Goal: Task Accomplishment & Management: Complete application form

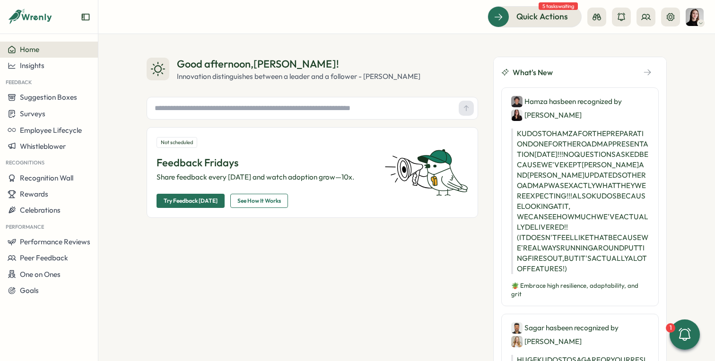
click at [693, 19] on img at bounding box center [695, 17] width 18 height 18
click at [447, 44] on div "Good afternoon , Elena ! Innovation distinguishes between a leader and a follow…" at bounding box center [406, 197] width 617 height 327
click at [47, 242] on span "Performance Reviews" at bounding box center [55, 241] width 70 height 9
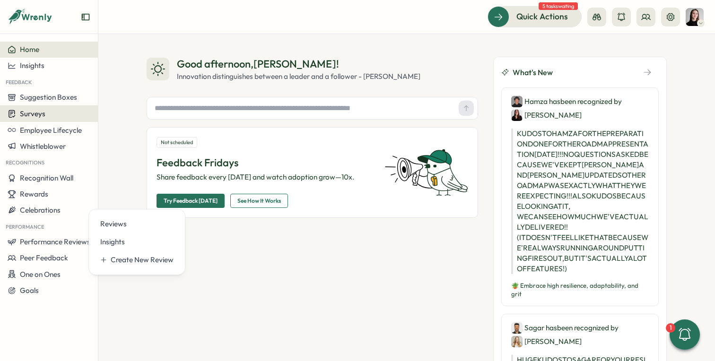
click at [50, 108] on button "Surveys" at bounding box center [49, 113] width 98 height 17
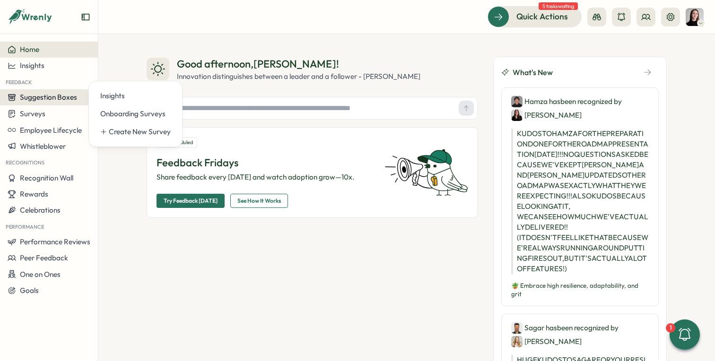
click at [55, 98] on span "Suggestion Boxes" at bounding box center [48, 97] width 57 height 9
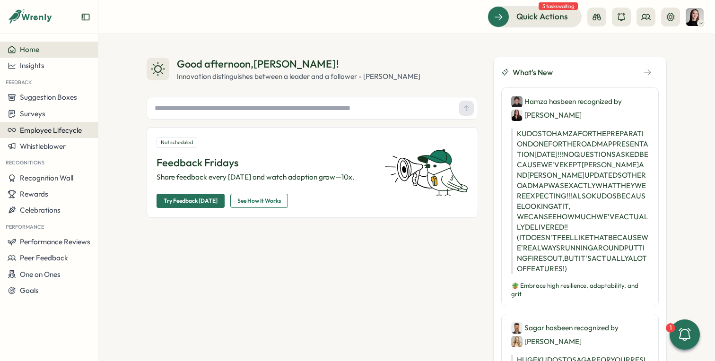
click at [57, 124] on button "Employee Lifecycle" at bounding box center [49, 130] width 98 height 16
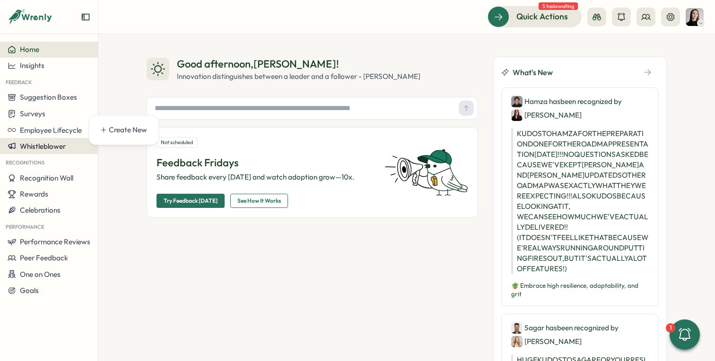
click at [59, 145] on span "Whistleblower" at bounding box center [43, 146] width 46 height 9
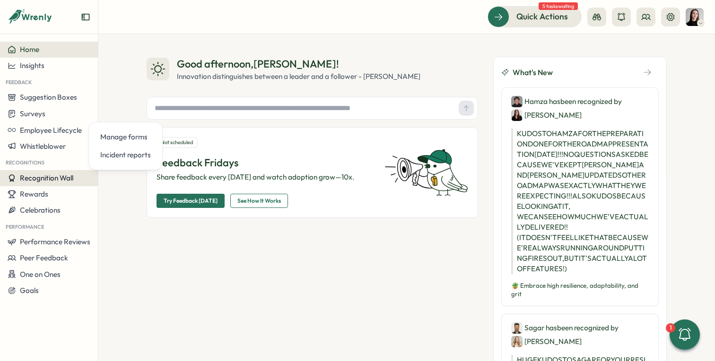
click at [50, 182] on span "Recognition Wall" at bounding box center [46, 178] width 53 height 9
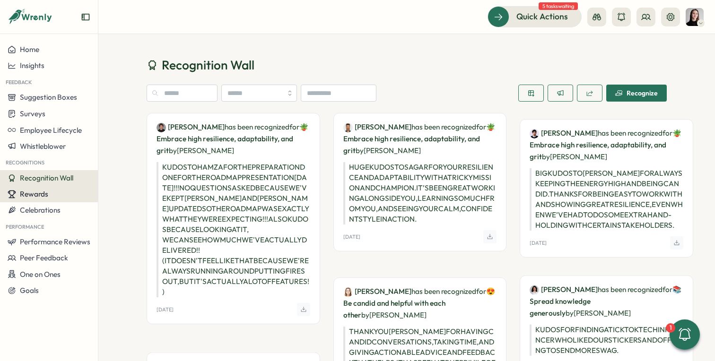
click at [51, 198] on div "Rewards" at bounding box center [49, 194] width 83 height 9
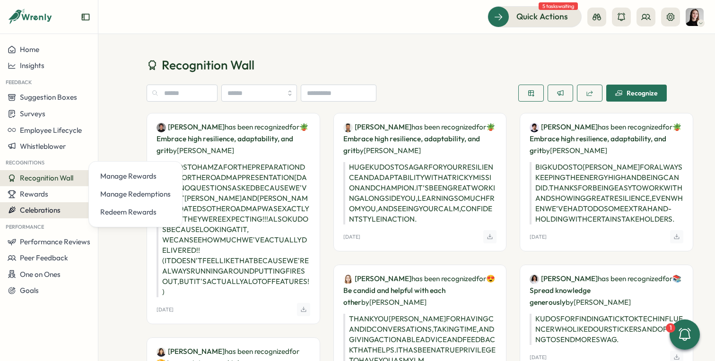
click at [53, 210] on span "Celebrations" at bounding box center [40, 210] width 41 height 9
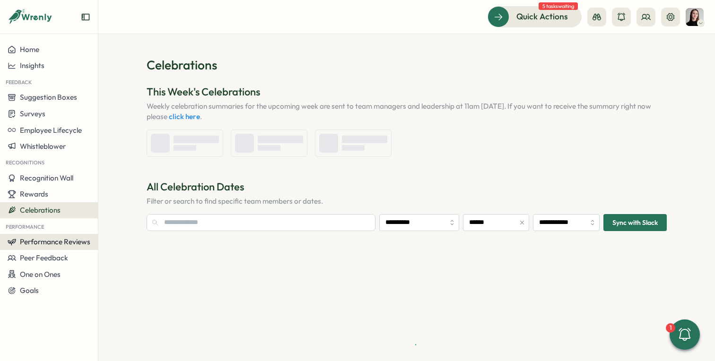
click at [67, 247] on button "Performance Reviews" at bounding box center [49, 242] width 98 height 16
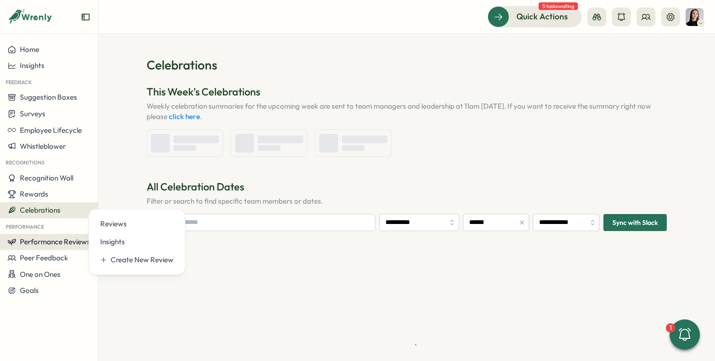
type input "**********"
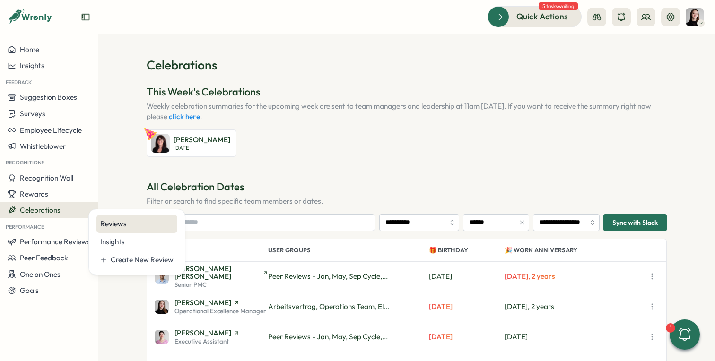
click at [117, 226] on div "Reviews" at bounding box center [136, 224] width 73 height 10
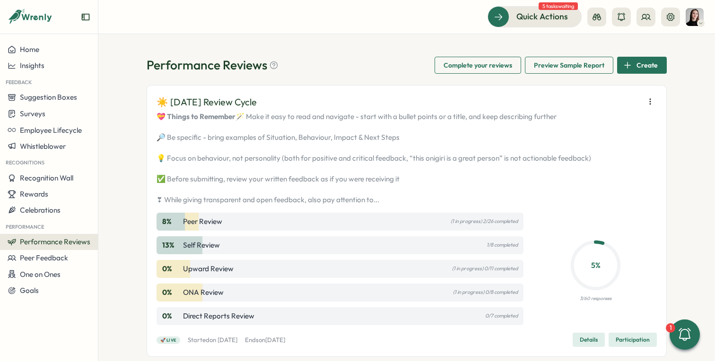
click at [379, 31] on header "Quick Actions 5 tasks waiting" at bounding box center [406, 17] width 617 height 34
click at [29, 22] on icon at bounding box center [30, 17] width 45 height 16
click at [30, 19] on icon at bounding box center [30, 17] width 45 height 16
click at [650, 18] on icon at bounding box center [645, 16] width 9 height 9
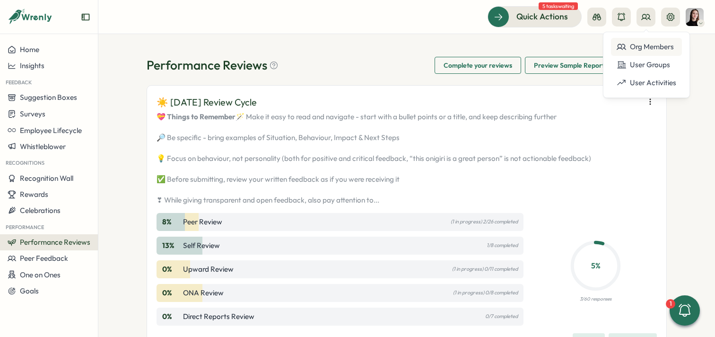
click at [653, 49] on div "Org Members" at bounding box center [647, 47] width 60 height 10
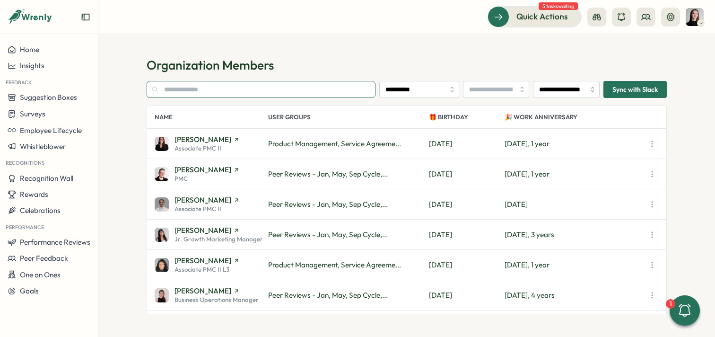
click at [257, 92] on input "text" at bounding box center [261, 89] width 229 height 17
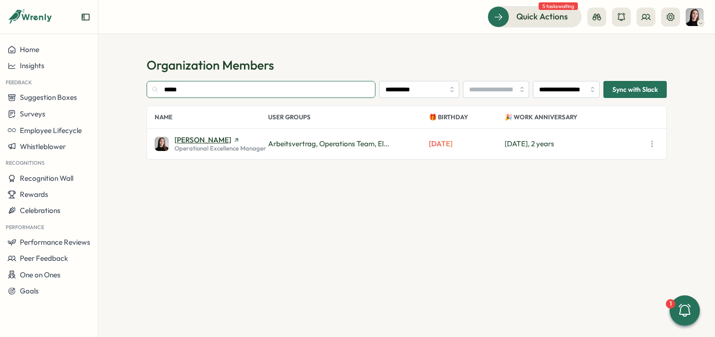
type input "*****"
click at [205, 139] on span "Elena Ladushyna" at bounding box center [203, 139] width 57 height 7
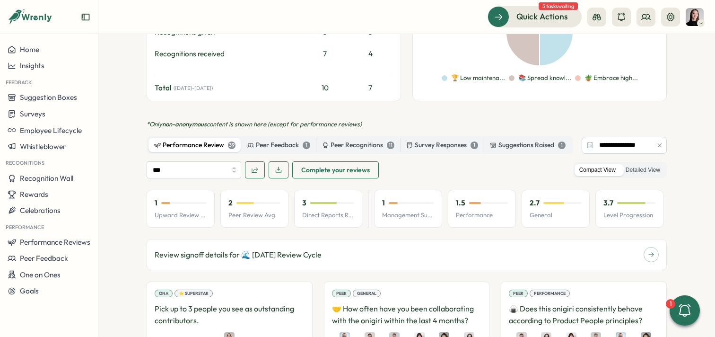
scroll to position [481, 0]
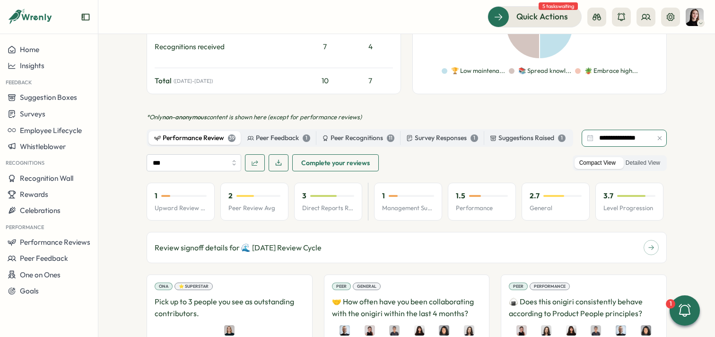
click at [624, 130] on input "**********" at bounding box center [624, 138] width 85 height 17
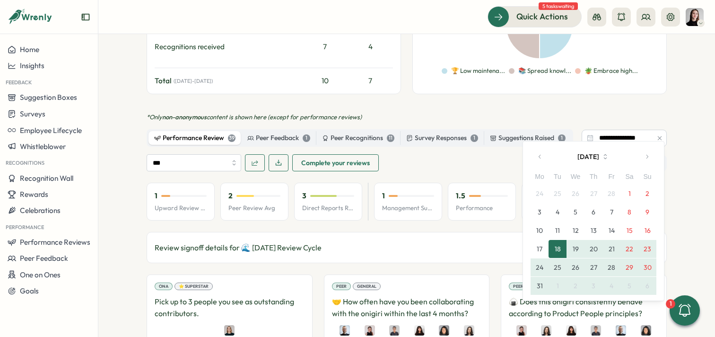
click at [655, 157] on button "button" at bounding box center [647, 156] width 19 height 19
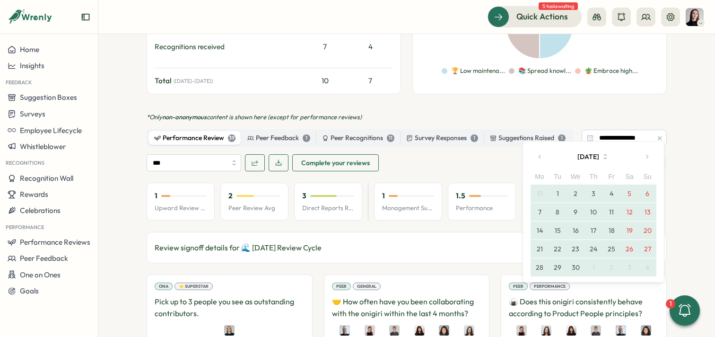
click at [655, 157] on button "button" at bounding box center [647, 156] width 19 height 19
click at [556, 193] on button "1" at bounding box center [558, 193] width 18 height 18
click at [597, 268] on button "31" at bounding box center [594, 267] width 18 height 18
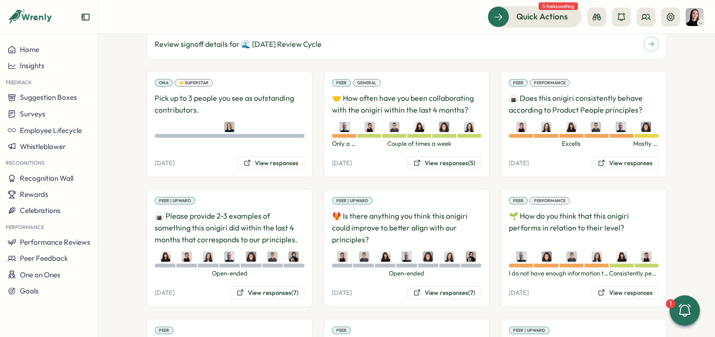
scroll to position [687, 0]
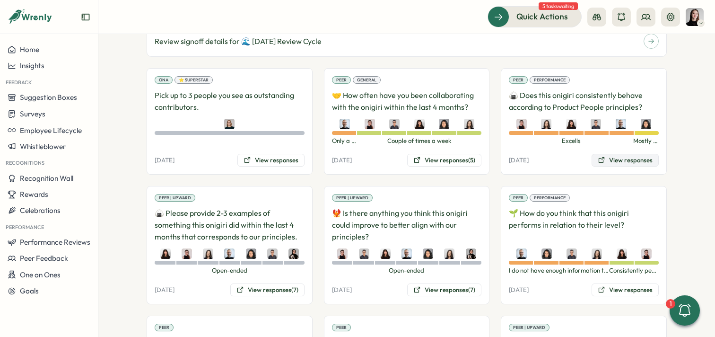
click at [607, 155] on button "View responses" at bounding box center [625, 160] width 67 height 13
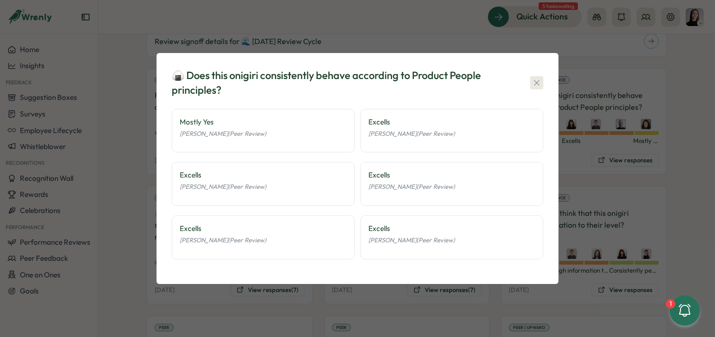
click at [541, 75] on div "🍙 Does this onigiri consistently behave according to Product People principles?" at bounding box center [358, 82] width 372 height 29
click at [541, 79] on icon "button" at bounding box center [536, 82] width 9 height 9
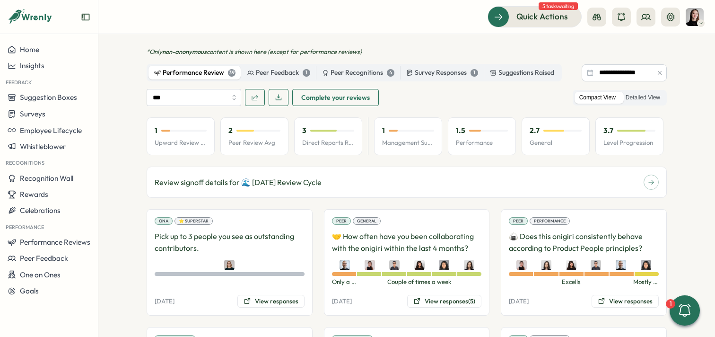
scroll to position [539, 0]
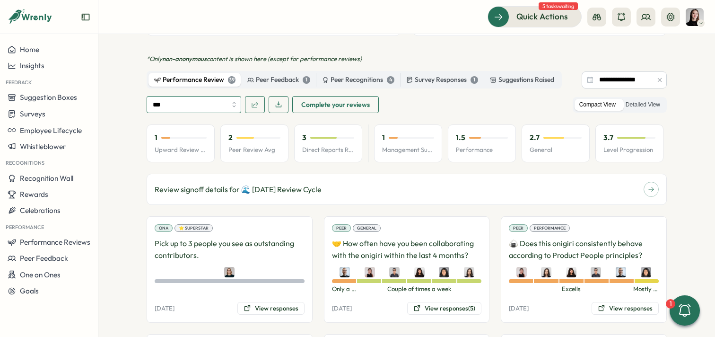
click at [213, 96] on input "***" at bounding box center [194, 104] width 95 height 17
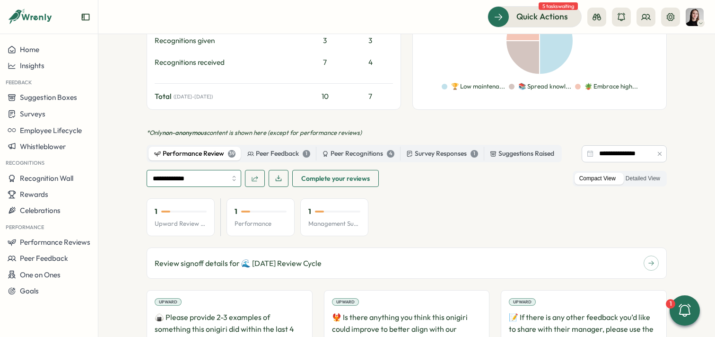
scroll to position [446, 0]
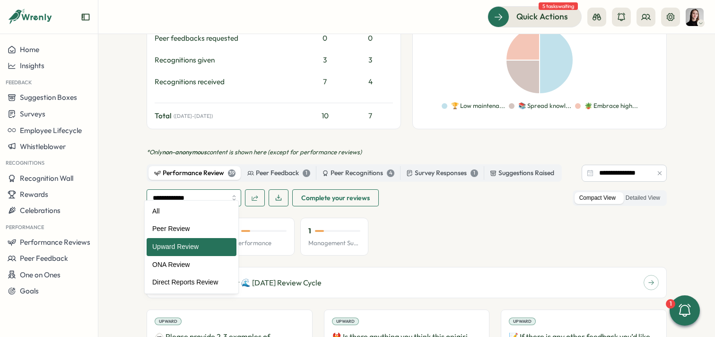
click at [198, 189] on input "**********" at bounding box center [194, 197] width 95 height 17
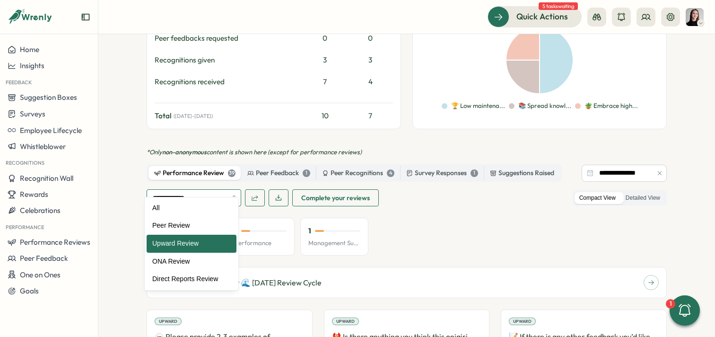
scroll to position [459, 0]
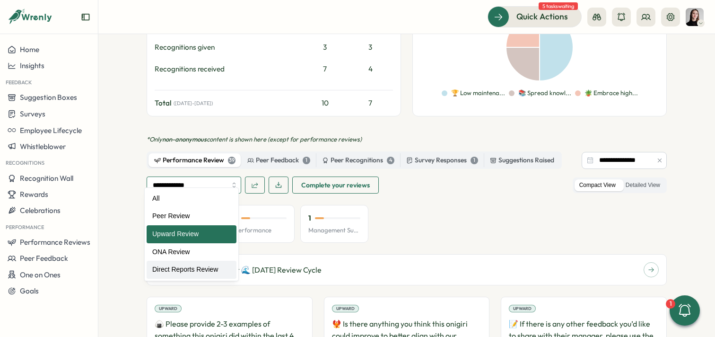
type input "**********"
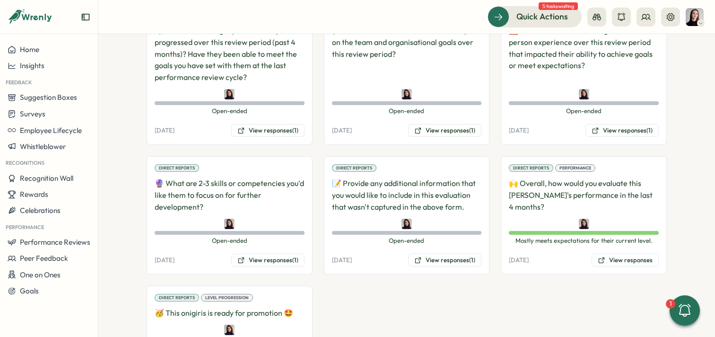
scroll to position [891, 0]
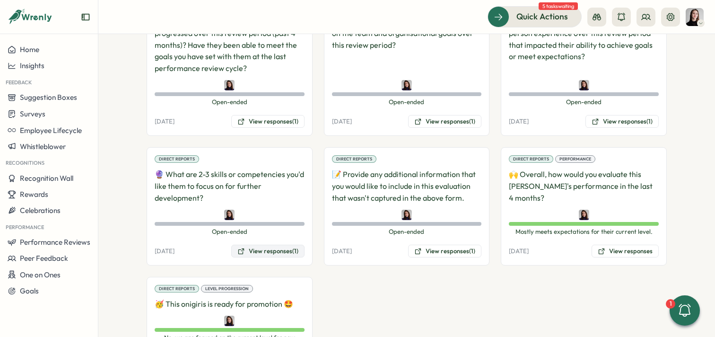
click at [269, 245] on button "View responses (1)" at bounding box center [267, 251] width 73 height 13
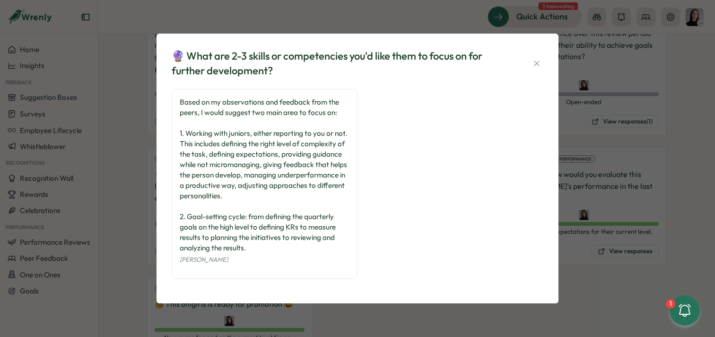
click at [195, 133] on div "Based on my observations and feedback from the peers, I would suggest two main …" at bounding box center [265, 175] width 170 height 156
click at [612, 121] on div "🔮 What are 2-3 skills or competencies you'd like them to focus on for further d…" at bounding box center [357, 168] width 715 height 337
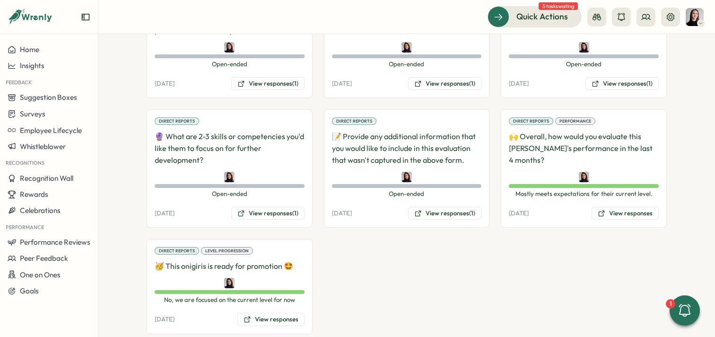
scroll to position [938, 0]
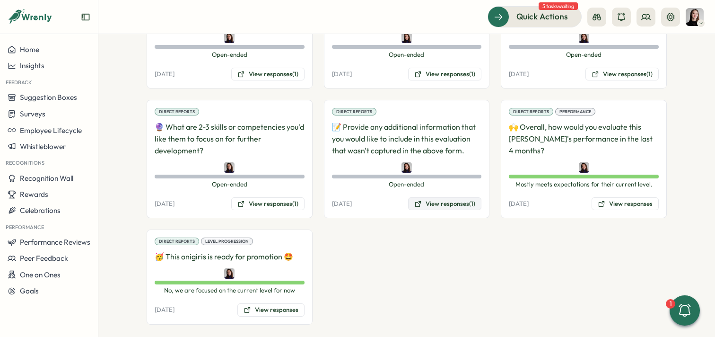
click at [436, 197] on button "View responses (1)" at bounding box center [444, 203] width 73 height 13
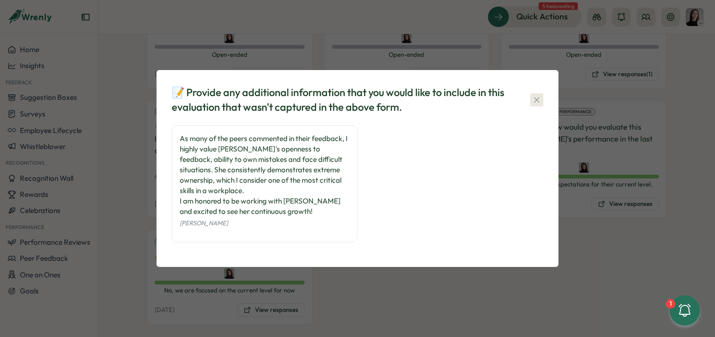
click at [535, 95] on icon "button" at bounding box center [536, 99] width 9 height 9
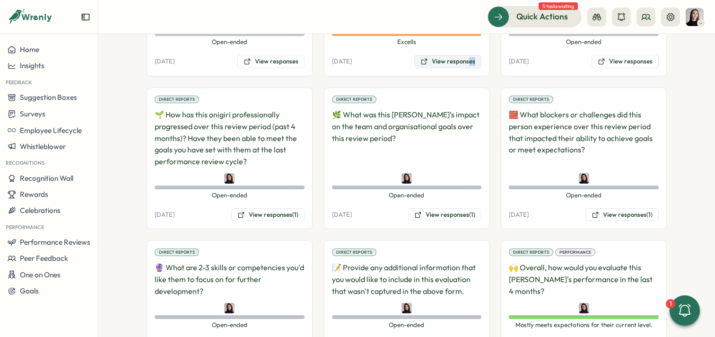
drag, startPoint x: 466, startPoint y: 64, endPoint x: 468, endPoint y: 46, distance: 18.1
click at [467, 48] on div "Direct Reports Performance 🍙 Does this onigiri consistently behave according to…" at bounding box center [407, 17] width 166 height 118
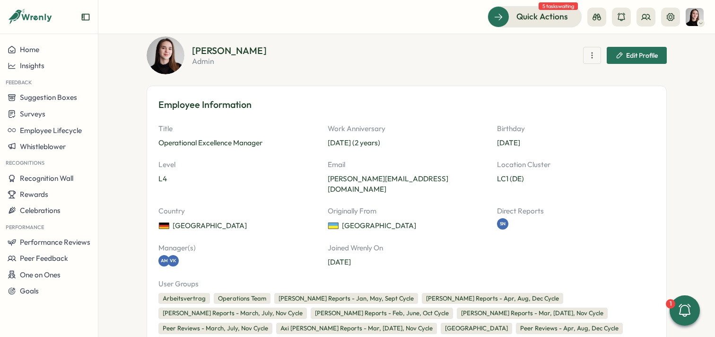
scroll to position [0, 0]
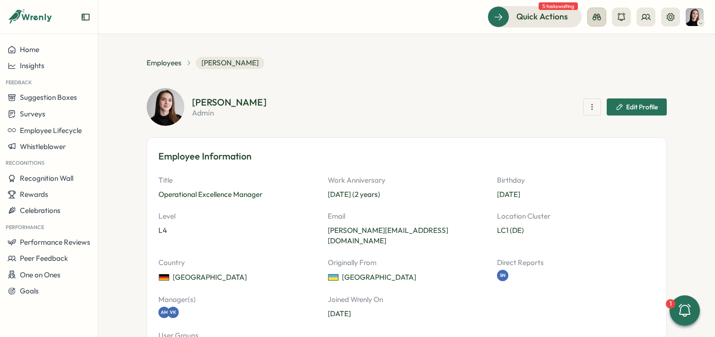
click at [596, 19] on icon at bounding box center [597, 17] width 9 height 7
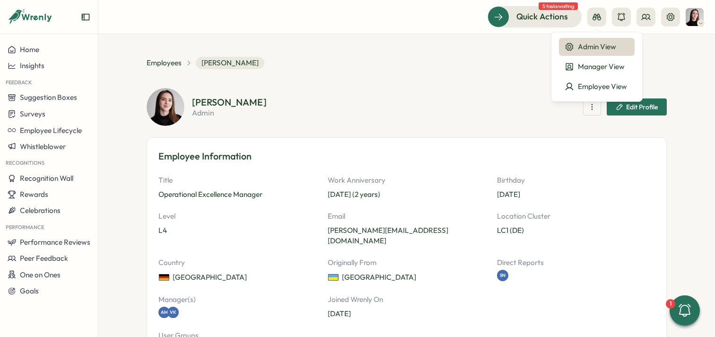
click at [588, 42] on div "Admin View" at bounding box center [597, 47] width 64 height 10
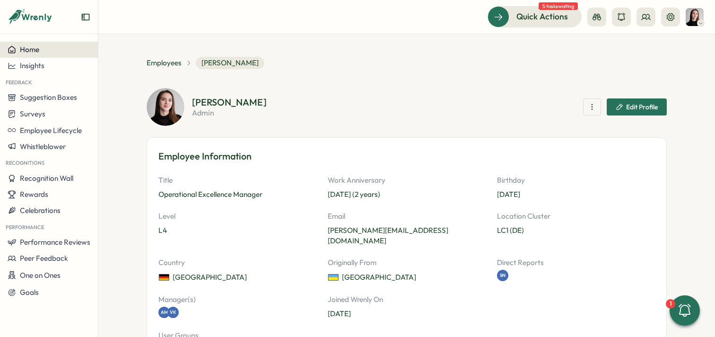
click at [31, 45] on span "Home" at bounding box center [29, 49] width 19 height 9
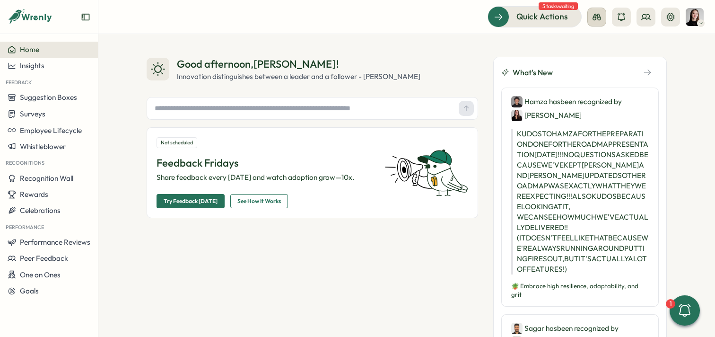
click at [602, 19] on button at bounding box center [596, 17] width 19 height 19
click at [538, 58] on div "What's New" at bounding box center [580, 72] width 173 height 30
click at [592, 16] on icon at bounding box center [596, 16] width 9 height 9
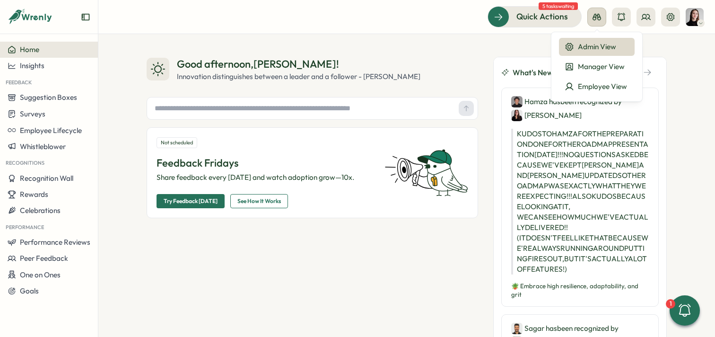
click at [592, 16] on icon at bounding box center [596, 16] width 9 height 9
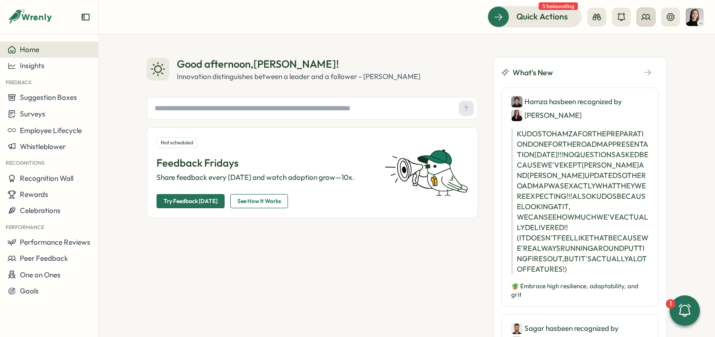
click at [644, 20] on icon at bounding box center [645, 16] width 9 height 9
drag, startPoint x: 623, startPoint y: 47, endPoint x: 607, endPoint y: 54, distance: 17.6
click at [623, 47] on icon at bounding box center [621, 46] width 9 height 9
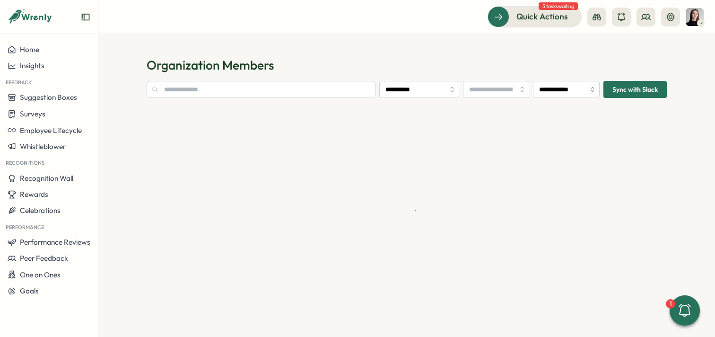
type input "**********"
click at [178, 87] on input "text" at bounding box center [261, 89] width 229 height 17
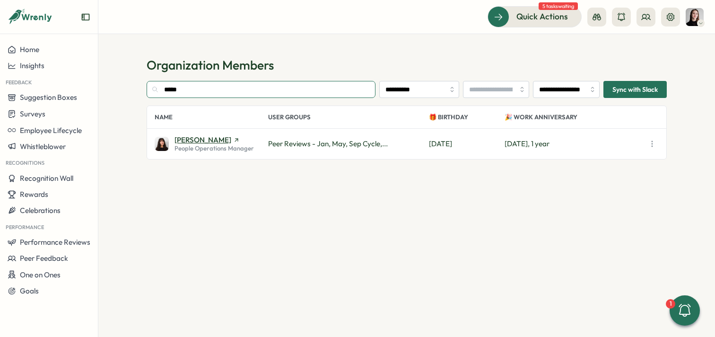
type input "*****"
click at [238, 142] on span "[PERSON_NAME]" at bounding box center [214, 139] width 79 height 7
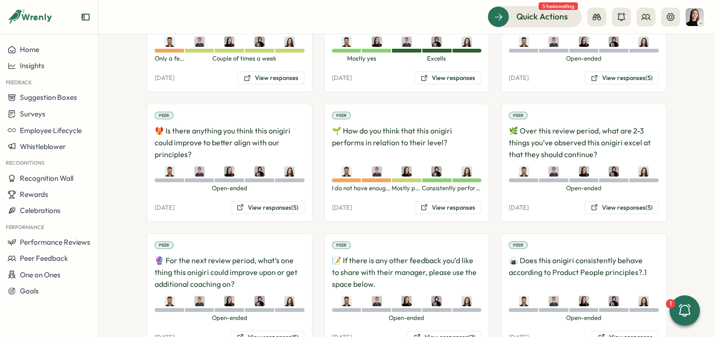
scroll to position [1096, 0]
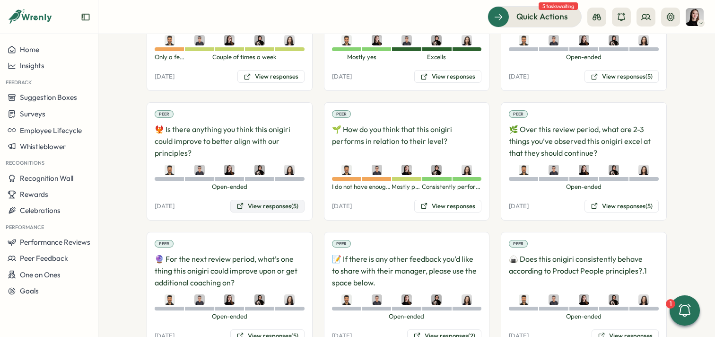
click at [243, 200] on button "View responses (5)" at bounding box center [267, 206] width 74 height 13
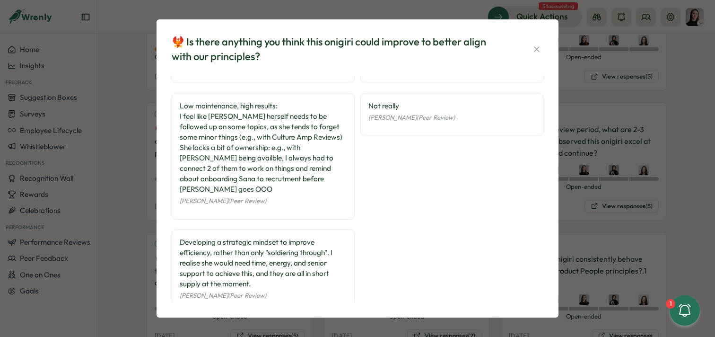
scroll to position [47, 0]
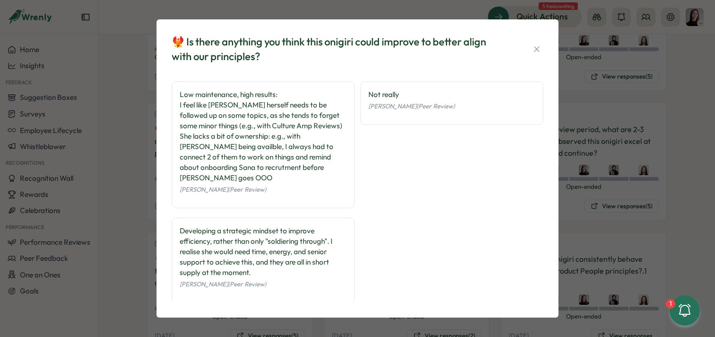
click at [535, 47] on icon "button" at bounding box center [536, 48] width 5 height 5
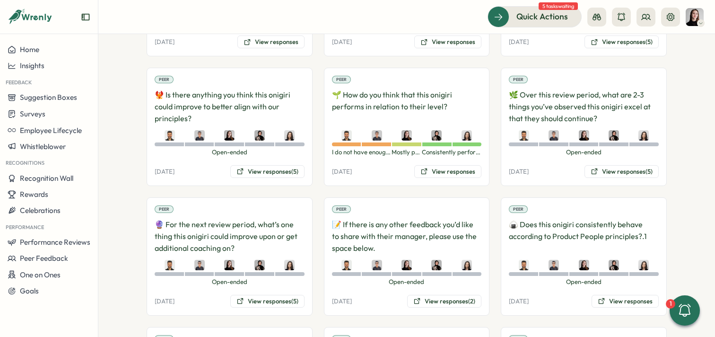
scroll to position [1140, 0]
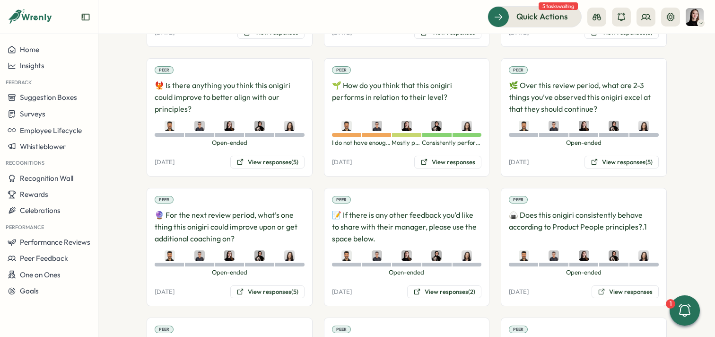
click at [281, 262] on div "Peer 🔮 For the next review period, what’s one thing this onigiri could improve …" at bounding box center [230, 247] width 166 height 118
click at [281, 285] on button "View responses (5)" at bounding box center [267, 291] width 74 height 13
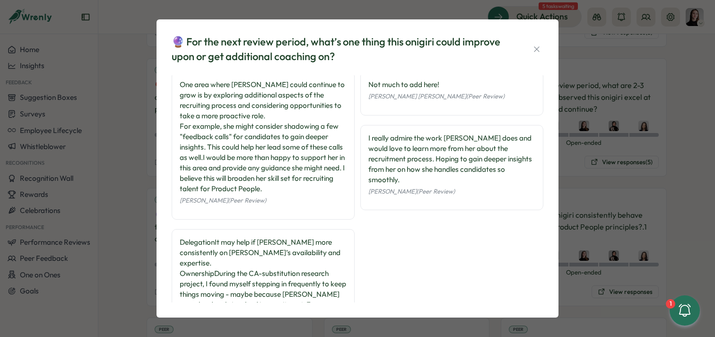
scroll to position [0, 0]
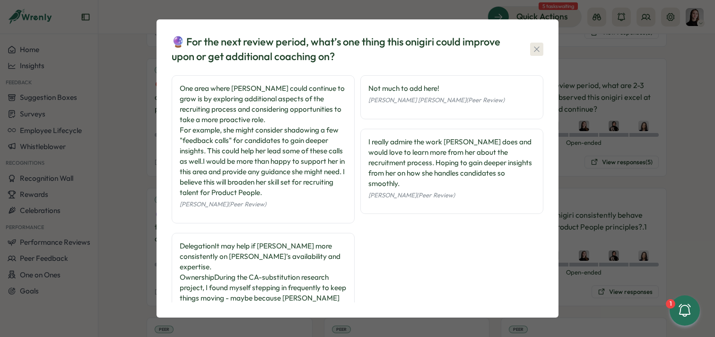
click at [536, 49] on icon "button" at bounding box center [536, 48] width 5 height 5
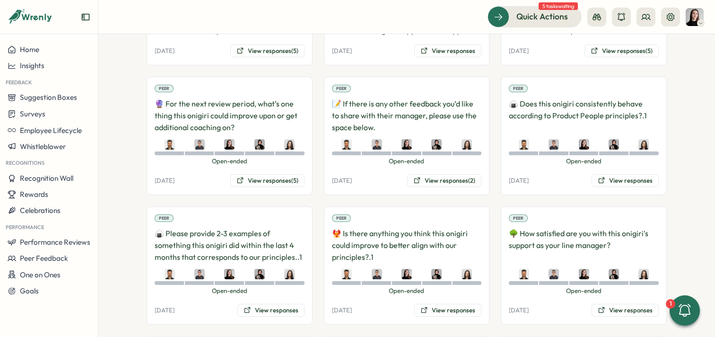
scroll to position [1252, 0]
click at [282, 303] on button "View responses" at bounding box center [270, 309] width 67 height 13
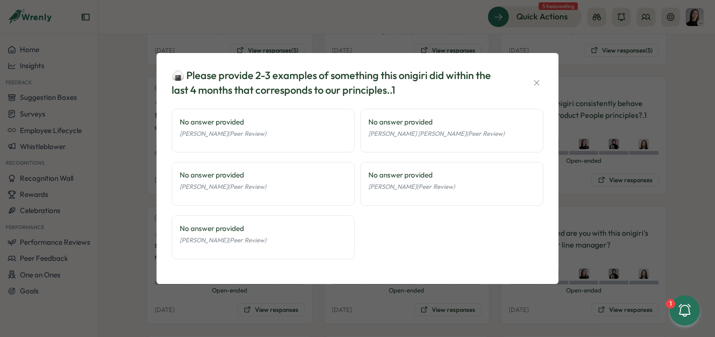
click at [535, 80] on icon "button" at bounding box center [536, 82] width 9 height 9
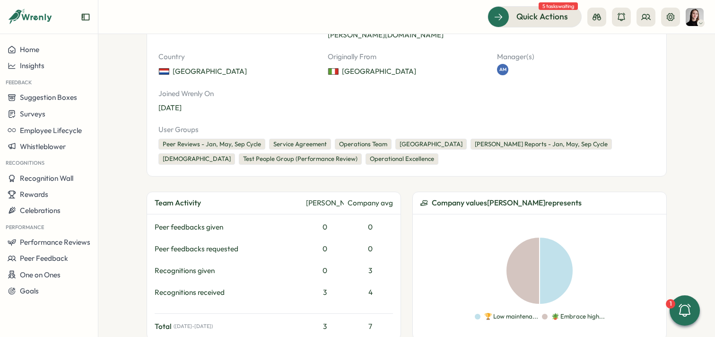
scroll to position [0, 0]
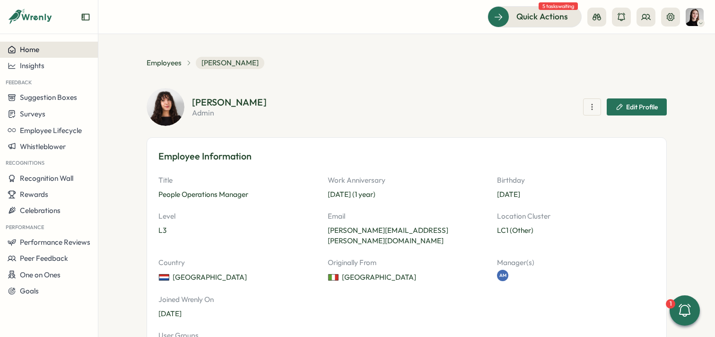
click at [37, 53] on span "Home" at bounding box center [29, 49] width 19 height 9
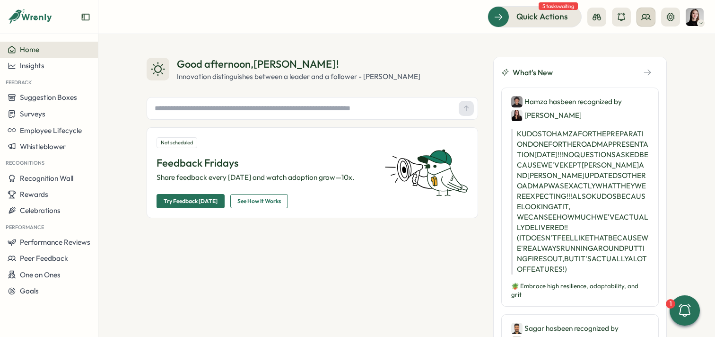
click at [647, 24] on button at bounding box center [646, 17] width 19 height 19
click at [646, 44] on div "Org Members" at bounding box center [647, 47] width 60 height 10
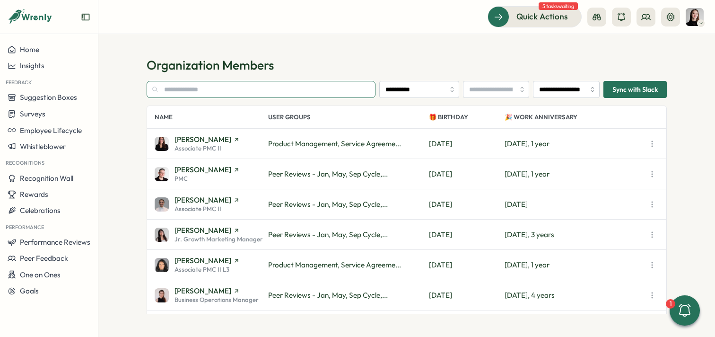
click at [203, 93] on input "text" at bounding box center [261, 89] width 229 height 17
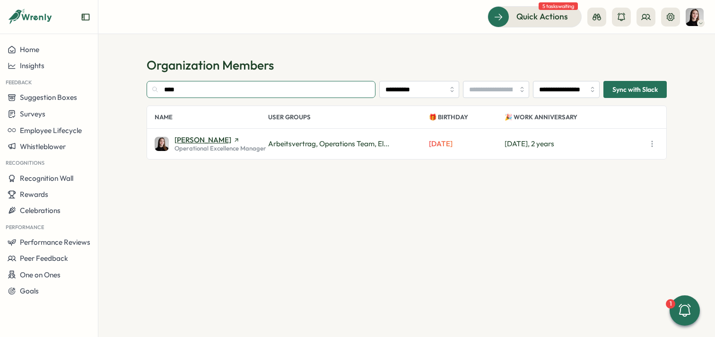
type input "****"
click at [226, 142] on span "[PERSON_NAME]" at bounding box center [203, 139] width 57 height 7
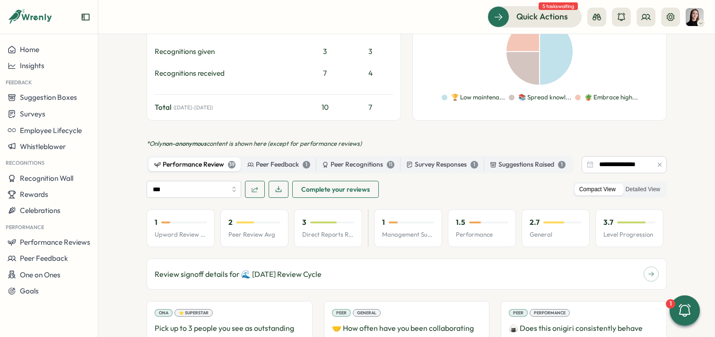
scroll to position [486, 0]
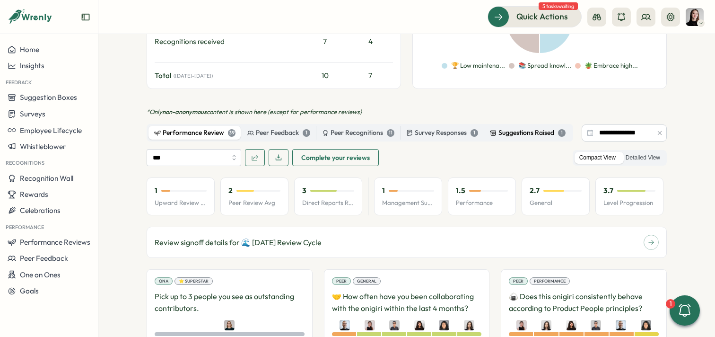
click at [494, 131] on icon at bounding box center [493, 133] width 5 height 5
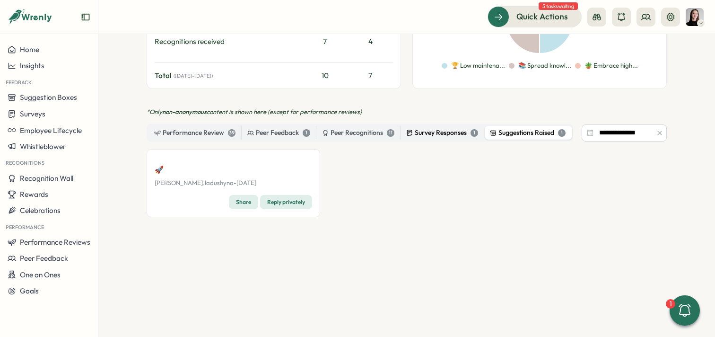
click at [437, 128] on div "Survey Responses 1" at bounding box center [442, 133] width 72 height 10
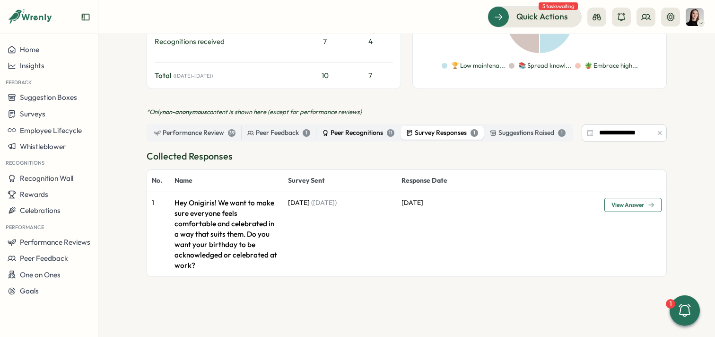
click at [351, 128] on div "Peer Recognitions 11" at bounding box center [358, 133] width 72 height 10
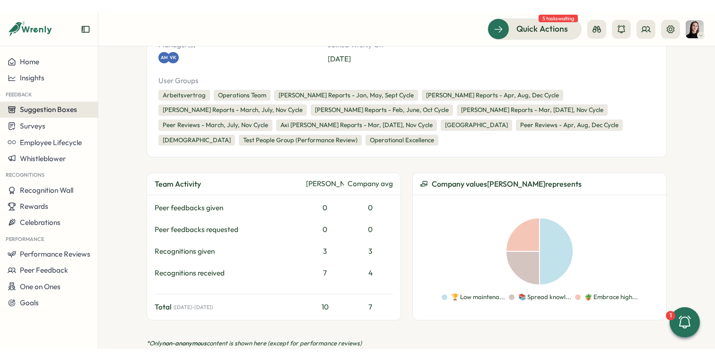
scroll to position [260, 0]
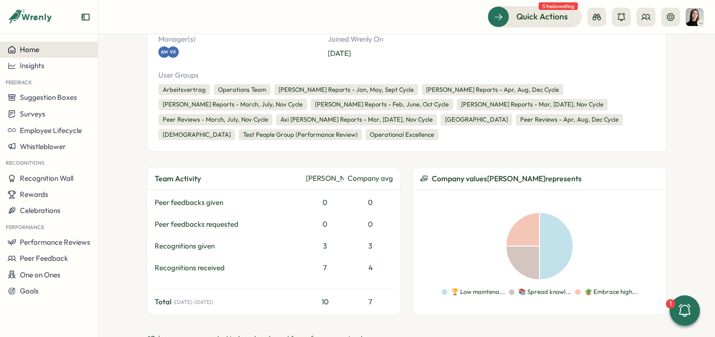
click at [46, 52] on div "Home" at bounding box center [49, 49] width 83 height 9
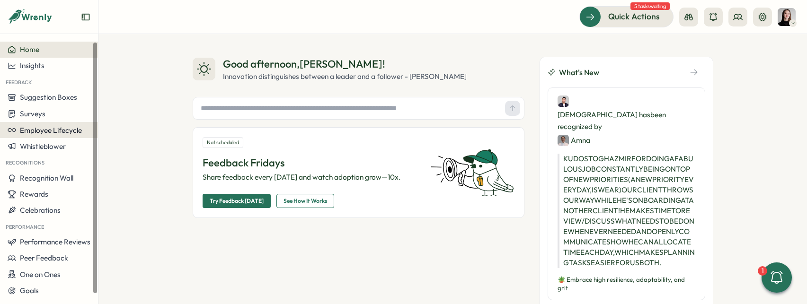
scroll to position [2, 0]
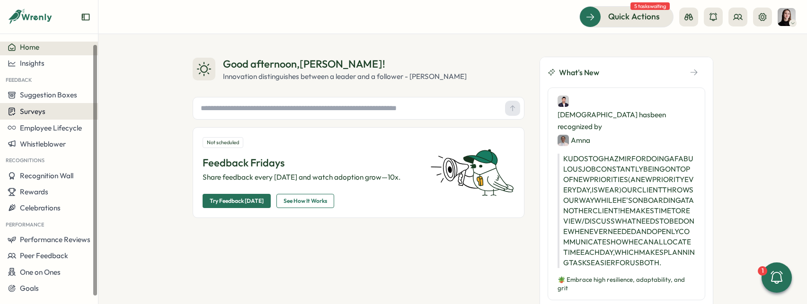
click at [32, 116] on button "Surveys" at bounding box center [49, 111] width 98 height 17
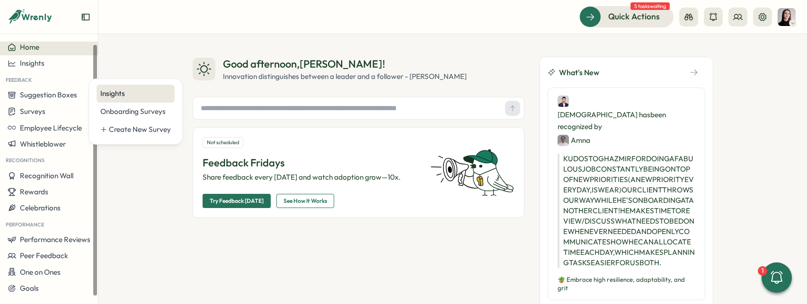
click at [123, 95] on div "Insights" at bounding box center [135, 93] width 70 height 10
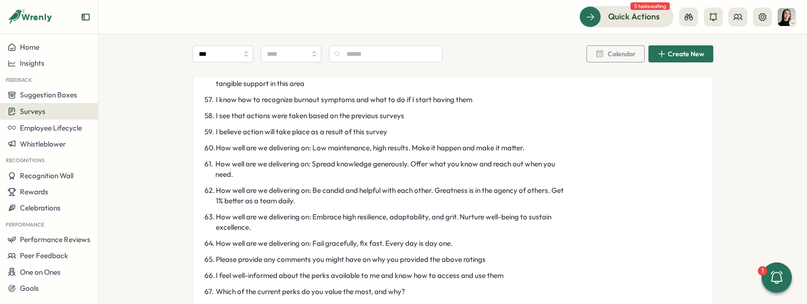
scroll to position [1279, 0]
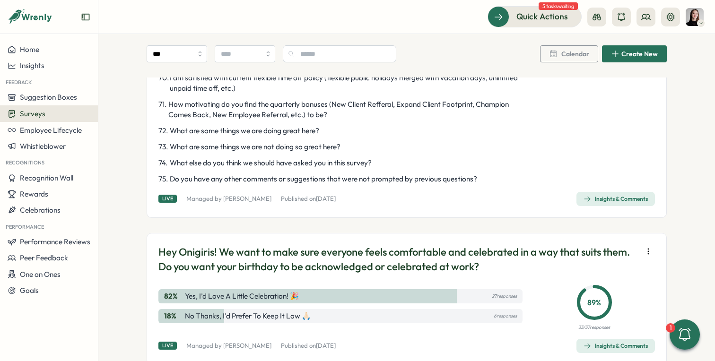
scroll to position [1541, 0]
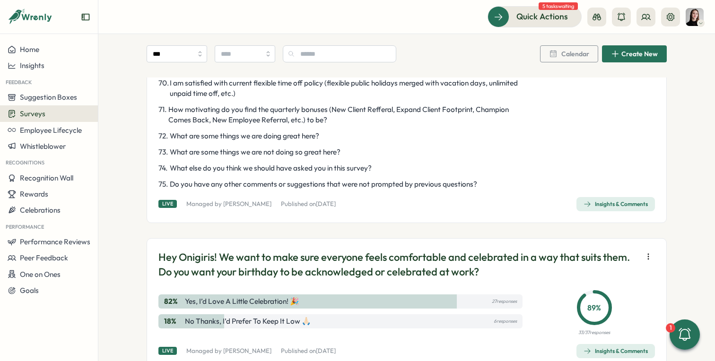
click at [617, 208] on div "Insights & Comments" at bounding box center [616, 205] width 64 height 8
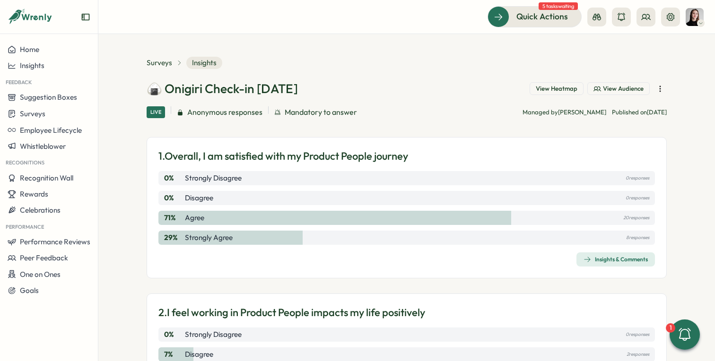
click at [664, 89] on button "button" at bounding box center [660, 88] width 13 height 13
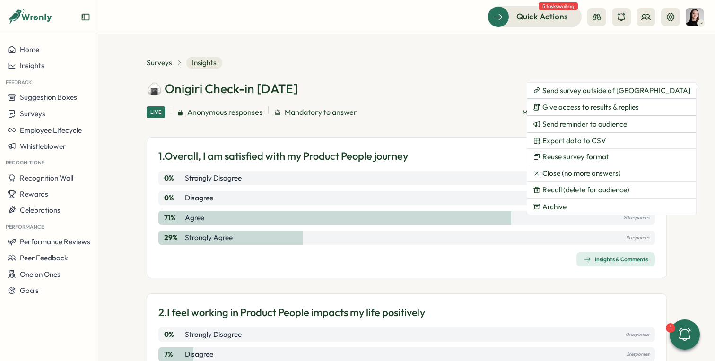
click at [677, 92] on section "Surveys Insights 🍙 Onigiri Check-in Aug 2025 View Heatmap View Audience Live An…" at bounding box center [406, 197] width 617 height 327
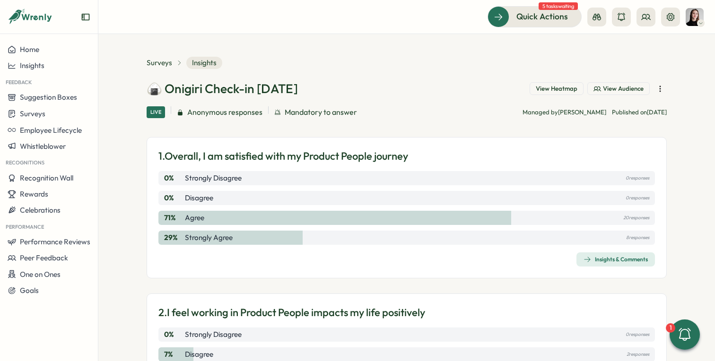
click at [612, 90] on span "View Audience" at bounding box center [623, 89] width 41 height 9
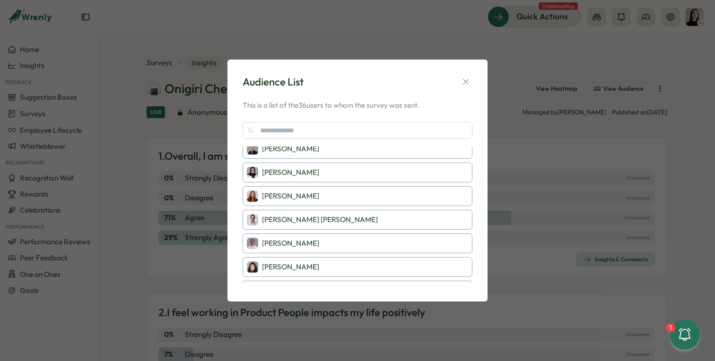
scroll to position [694, 0]
click at [466, 80] on icon "button" at bounding box center [465, 81] width 9 height 9
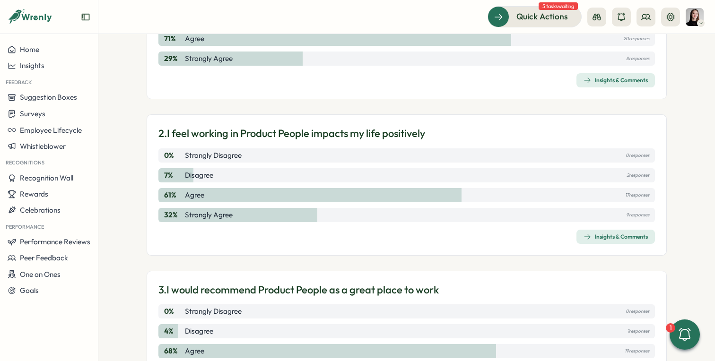
scroll to position [0, 0]
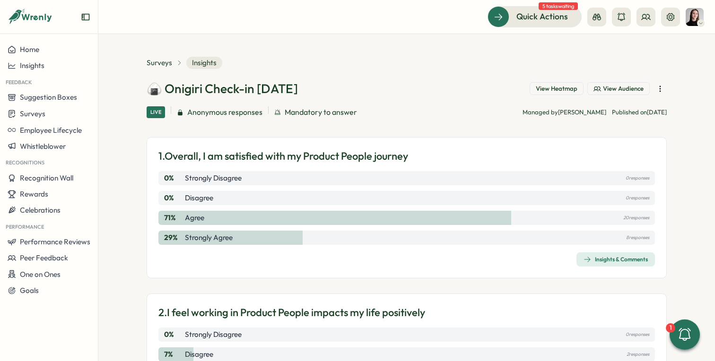
click at [570, 88] on span "View Heatmap" at bounding box center [557, 89] width 42 height 9
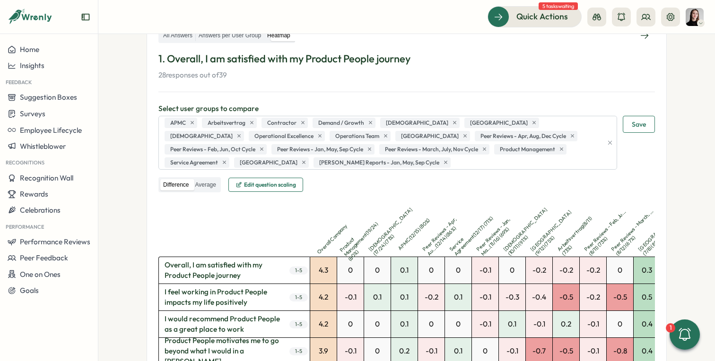
scroll to position [167, 0]
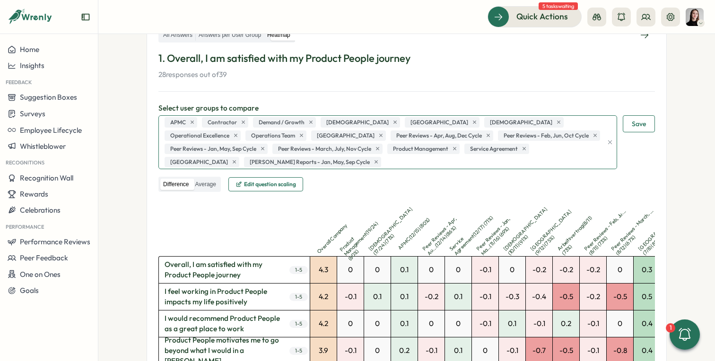
click at [249, 125] on div "APMC Contractor Demand / Growth Females Germany Males Operational Excellence Op…" at bounding box center [382, 142] width 440 height 53
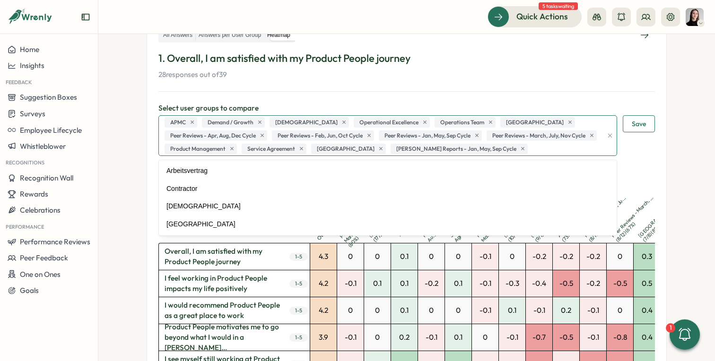
click at [301, 122] on div "APMC Demand / Growth Males Operational Excellence Operations Team Pakistan Peer…" at bounding box center [382, 136] width 440 height 40
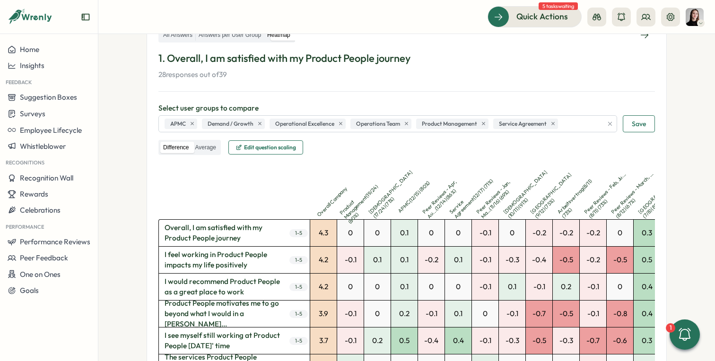
click at [643, 123] on span "Save" at bounding box center [639, 124] width 14 height 16
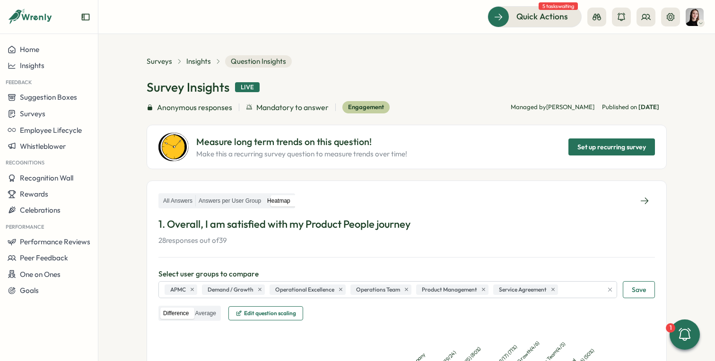
scroll to position [0, 0]
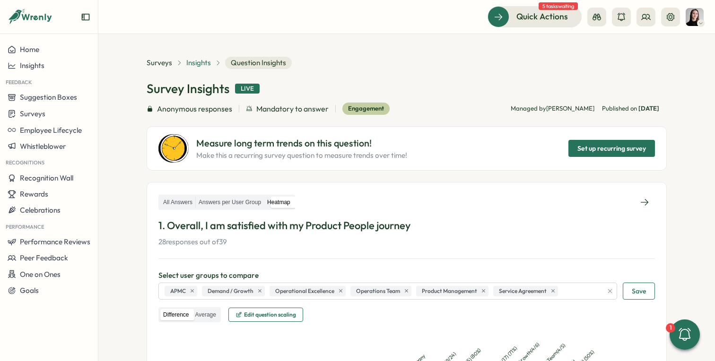
click at [202, 62] on span "Insights" at bounding box center [198, 63] width 25 height 10
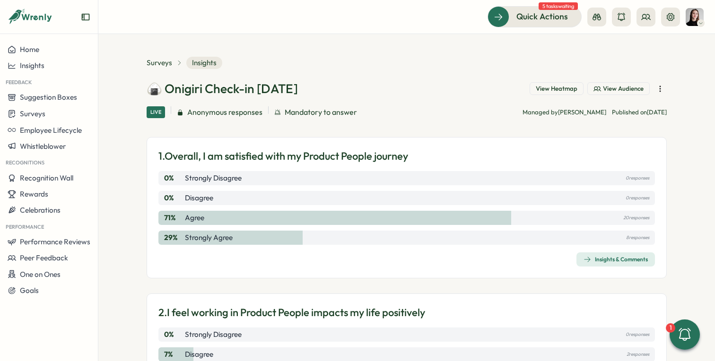
click at [664, 91] on button "button" at bounding box center [660, 88] width 13 height 13
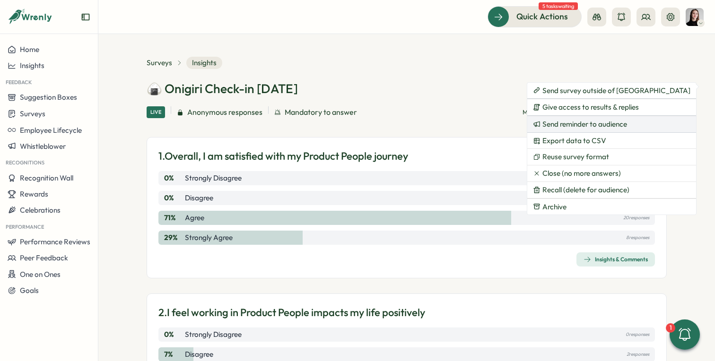
click at [620, 130] on button "Send reminder to audience" at bounding box center [611, 124] width 169 height 16
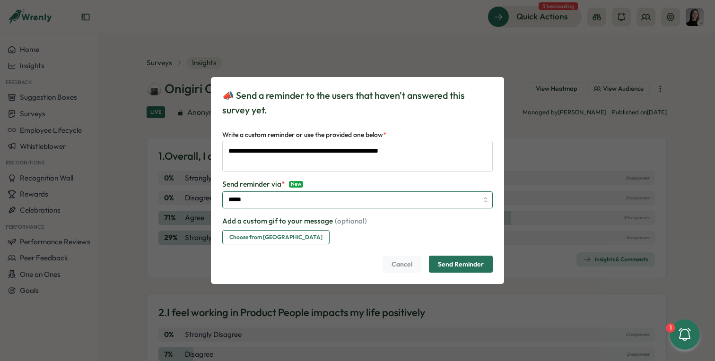
click at [373, 204] on input "*****" at bounding box center [357, 200] width 271 height 17
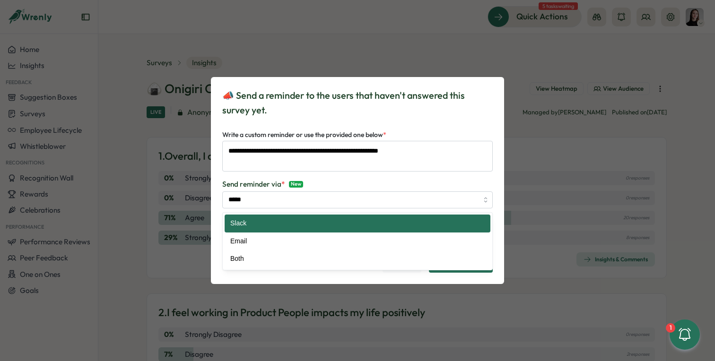
click at [376, 181] on div "Send reminder via * New" at bounding box center [357, 184] width 271 height 10
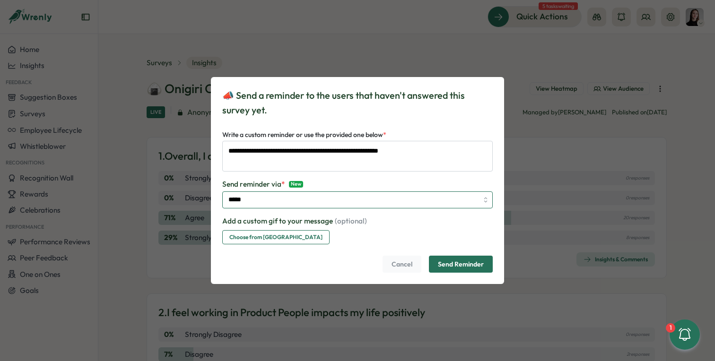
click at [314, 202] on input "*****" at bounding box center [357, 200] width 271 height 17
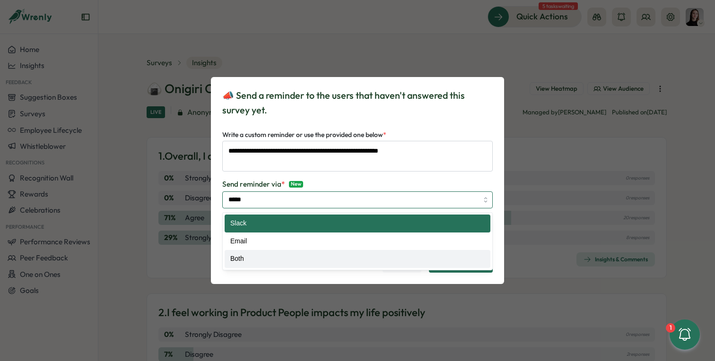
type input "****"
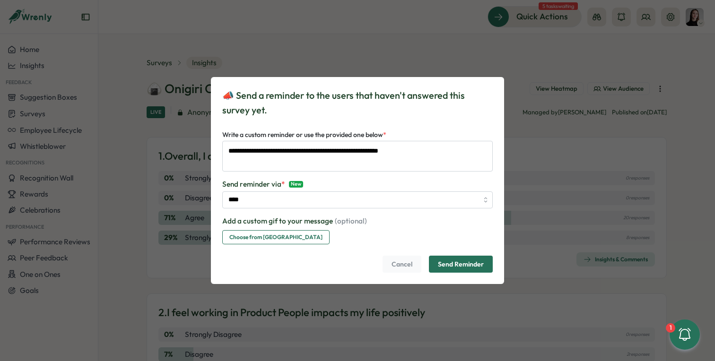
click at [459, 269] on span "Send Reminder" at bounding box center [461, 264] width 46 height 16
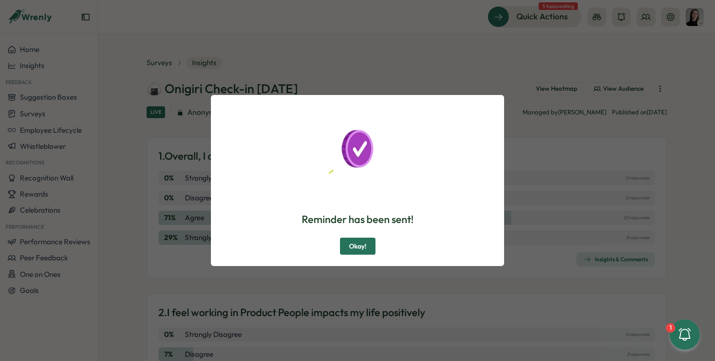
click at [351, 241] on span "Okay!" at bounding box center [358, 246] width 18 height 16
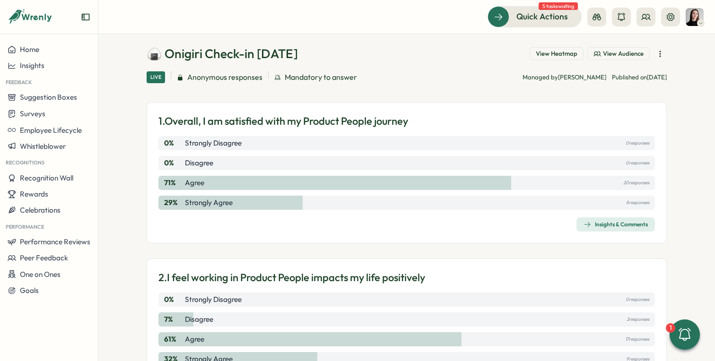
scroll to position [43, 0]
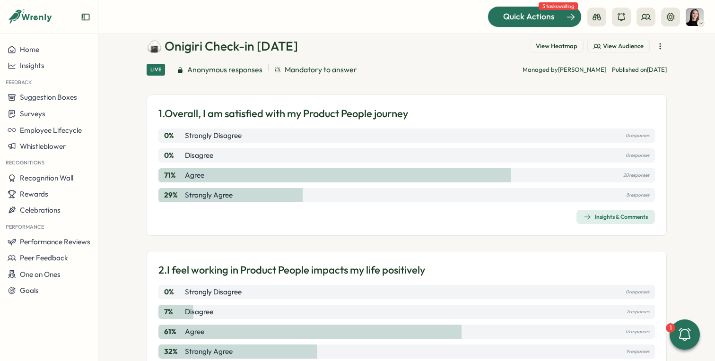
click at [534, 21] on span "Quick Actions" at bounding box center [529, 16] width 52 height 12
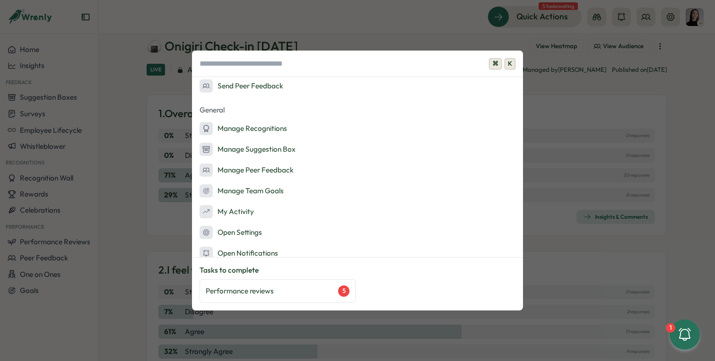
scroll to position [176, 0]
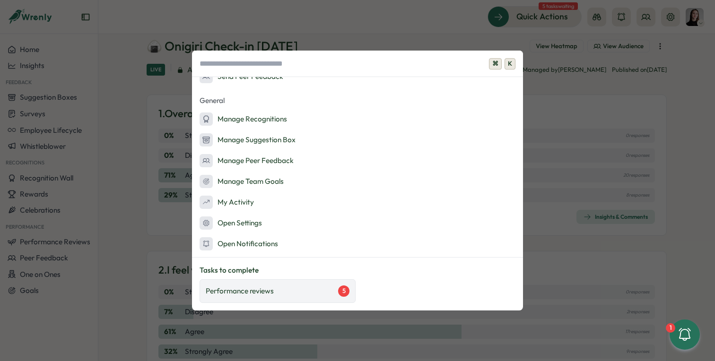
click at [316, 290] on div "Performance reviews 5" at bounding box center [278, 291] width 144 height 11
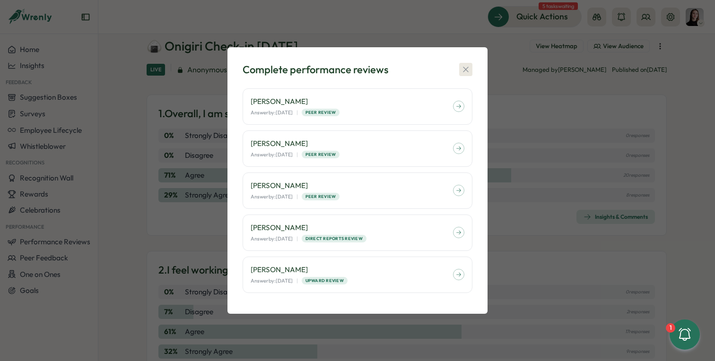
click at [466, 64] on button "button" at bounding box center [465, 69] width 13 height 13
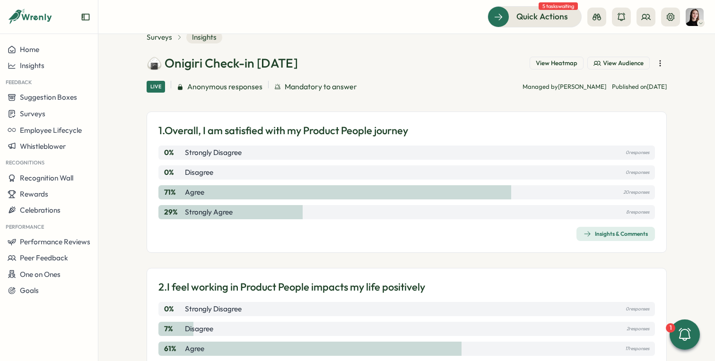
scroll to position [26, 0]
click at [608, 238] on span "Insights & Comments" at bounding box center [616, 233] width 64 height 13
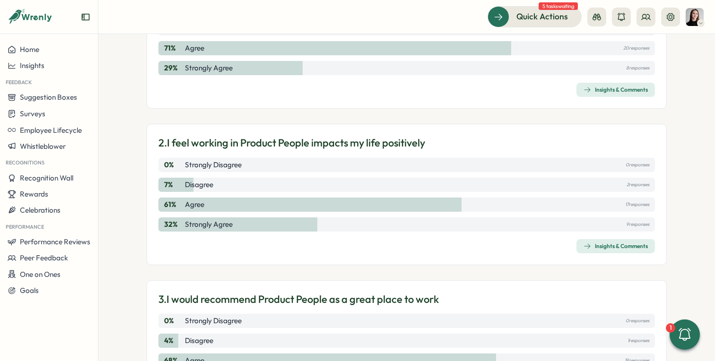
scroll to position [218, 0]
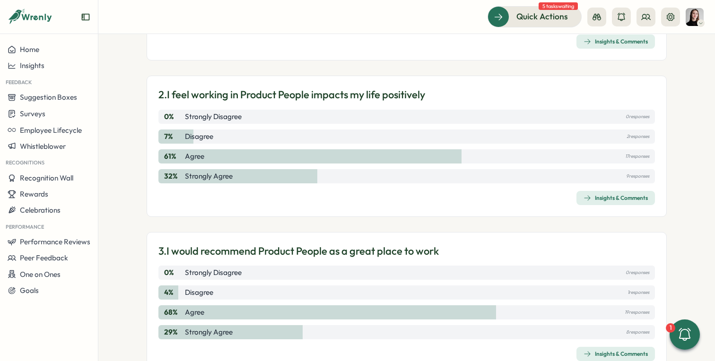
click at [587, 201] on icon "button" at bounding box center [588, 198] width 8 height 8
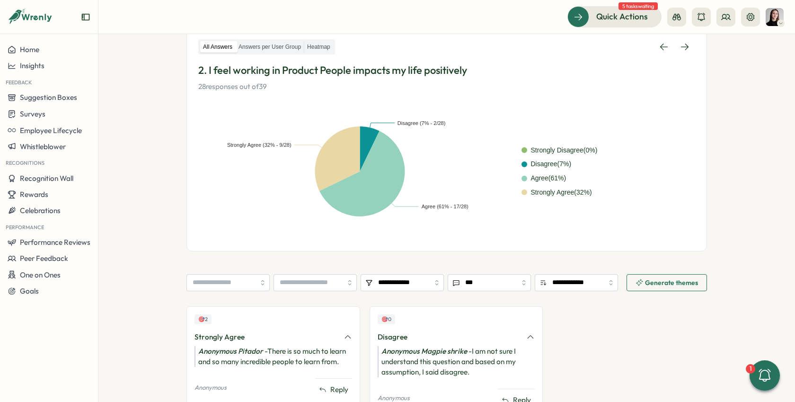
scroll to position [161, 0]
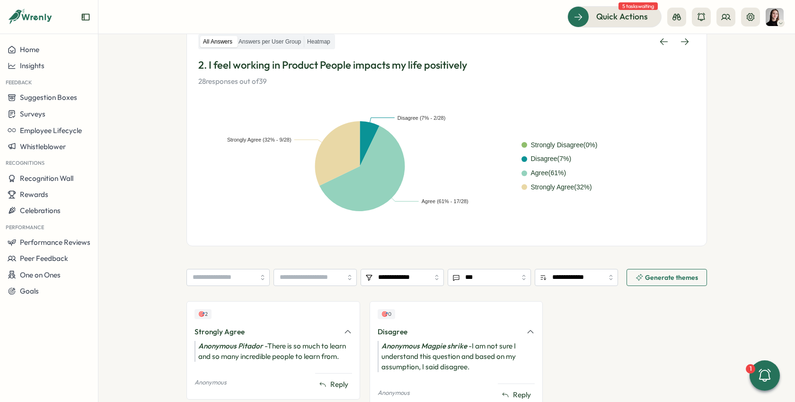
click at [624, 342] on div "🎯 2 Strongly Agree Anonymous Pitador - There is so much to learn and so many in…" at bounding box center [446, 360] width 520 height 118
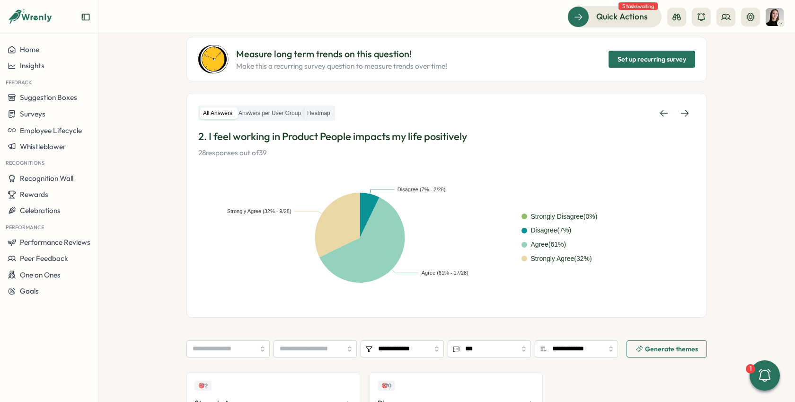
scroll to position [0, 0]
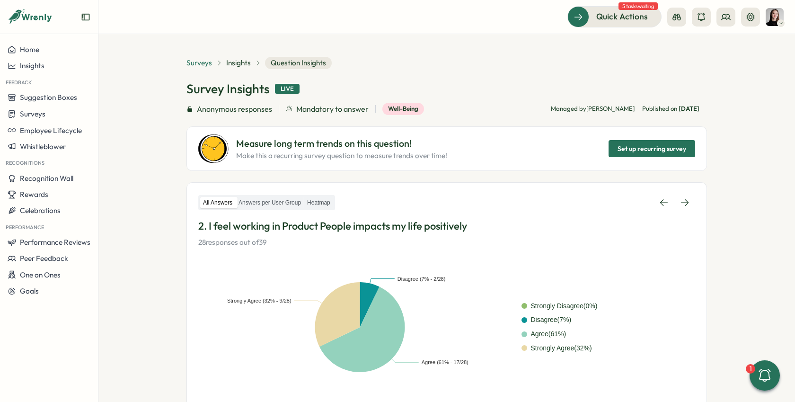
click at [205, 63] on span "Surveys" at bounding box center [199, 63] width 26 height 10
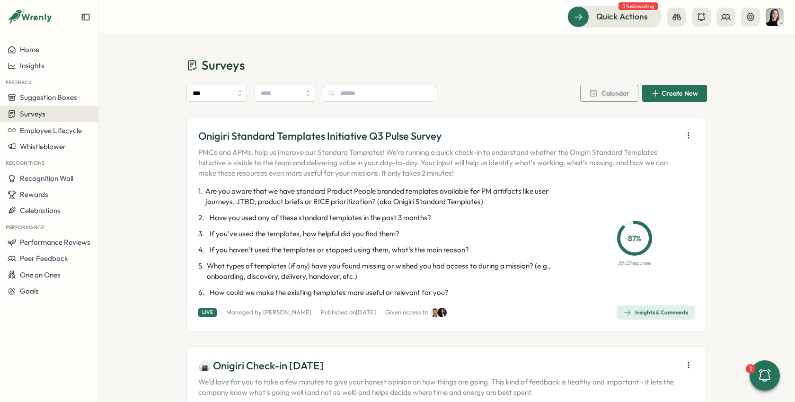
click at [635, 313] on div "Insights & Comments" at bounding box center [655, 312] width 64 height 8
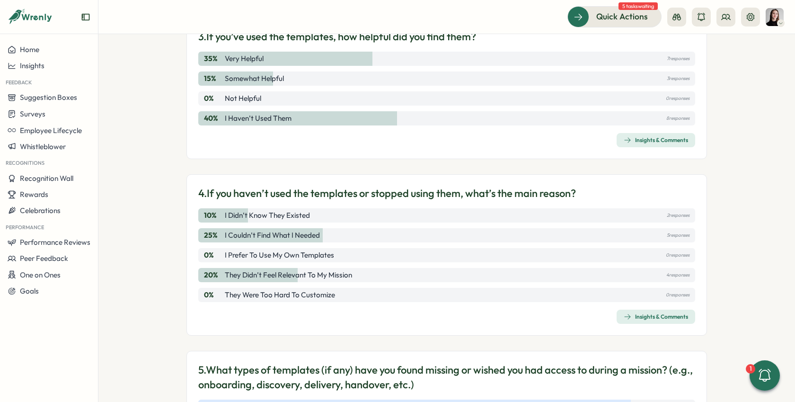
scroll to position [361, 0]
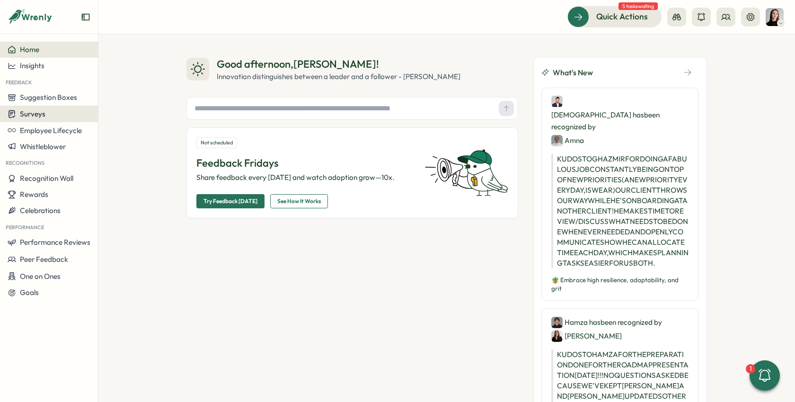
click at [33, 115] on span "Surveys" at bounding box center [33, 113] width 26 height 9
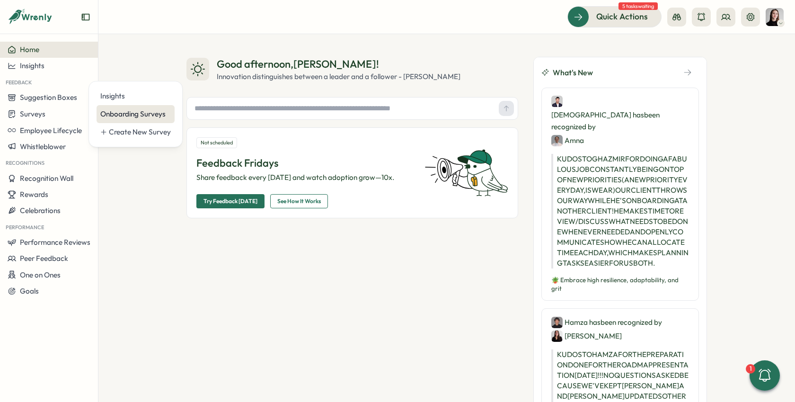
click at [113, 109] on div "Onboarding Surveys" at bounding box center [135, 114] width 70 height 10
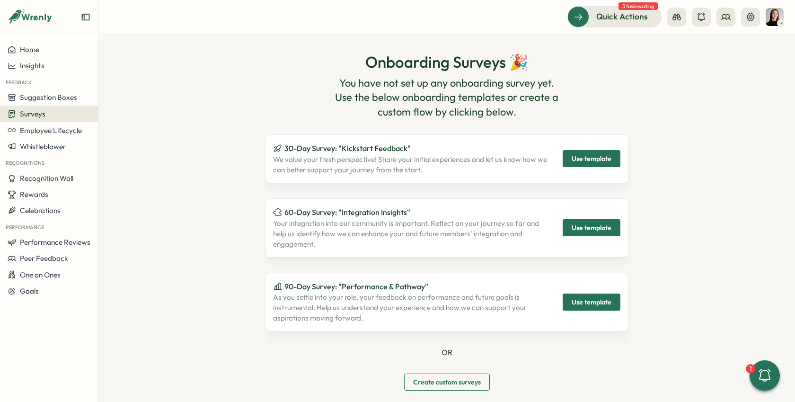
scroll to position [52, 0]
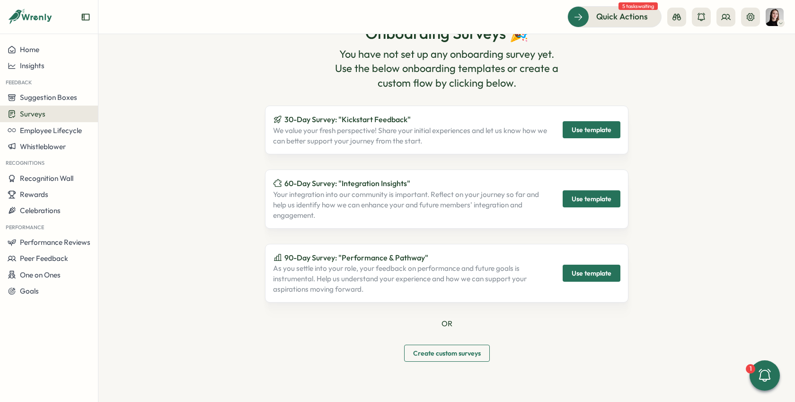
click at [53, 112] on div "Surveys" at bounding box center [49, 113] width 83 height 9
click at [228, 127] on div "Onboarding Surveys 🎉 You have not set up any onboarding survey yet. Use the bel…" at bounding box center [446, 192] width 520 height 375
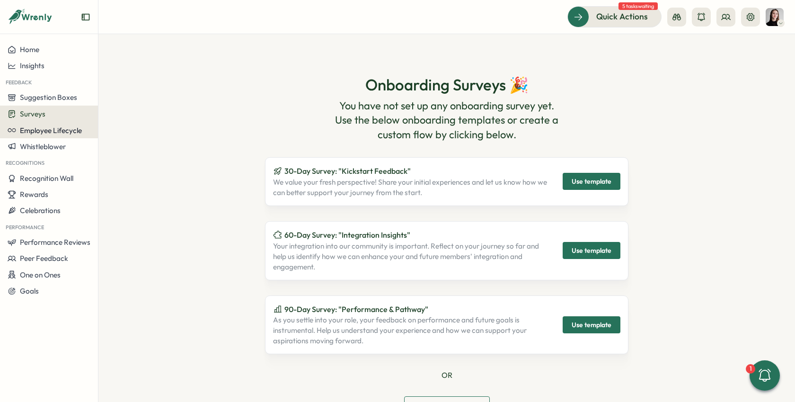
click at [52, 132] on span "Employee Lifecycle" at bounding box center [51, 130] width 62 height 9
click at [44, 106] on button "Surveys" at bounding box center [49, 113] width 98 height 17
click at [50, 123] on button "Employee Lifecycle" at bounding box center [49, 130] width 98 height 16
click at [44, 110] on span "Surveys" at bounding box center [33, 113] width 26 height 9
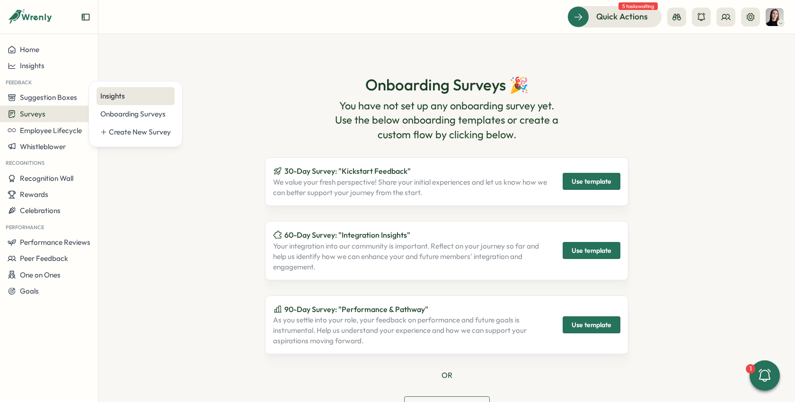
click at [106, 95] on div "Insights" at bounding box center [135, 96] width 70 height 10
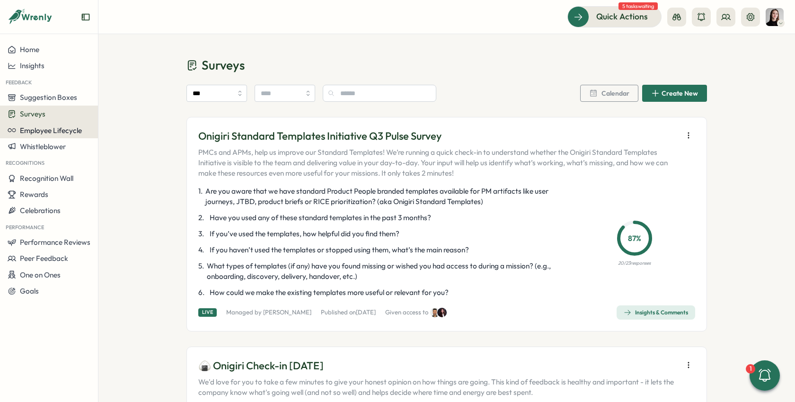
click at [55, 136] on button "Employee Lifecycle" at bounding box center [49, 130] width 98 height 16
click at [123, 138] on div "Create New" at bounding box center [123, 131] width 54 height 18
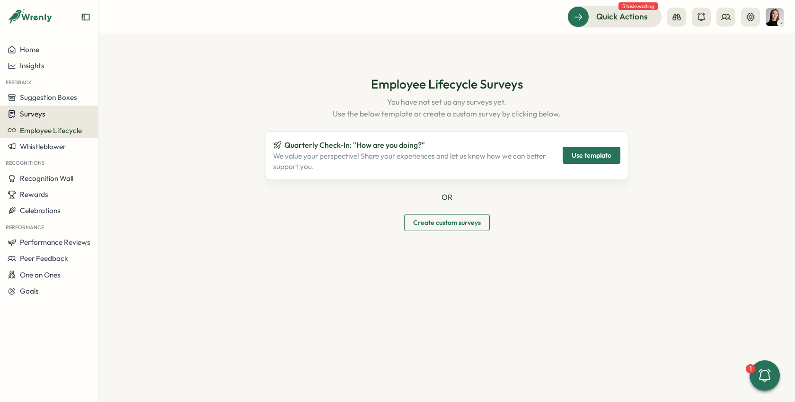
click at [64, 120] on button "Surveys" at bounding box center [49, 113] width 98 height 17
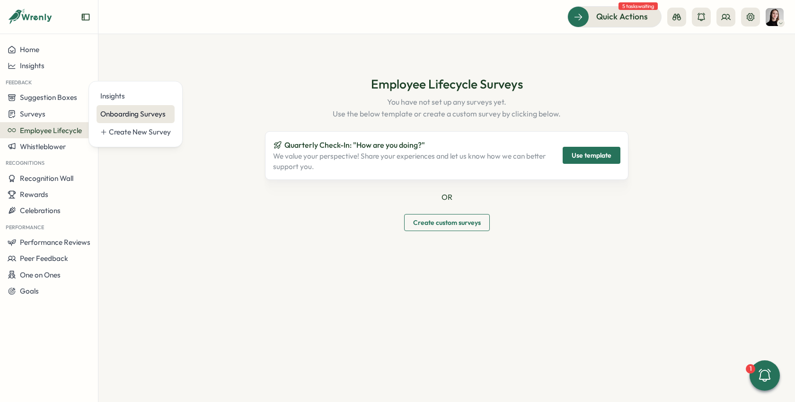
click at [129, 121] on div "Onboarding Surveys" at bounding box center [135, 114] width 78 height 18
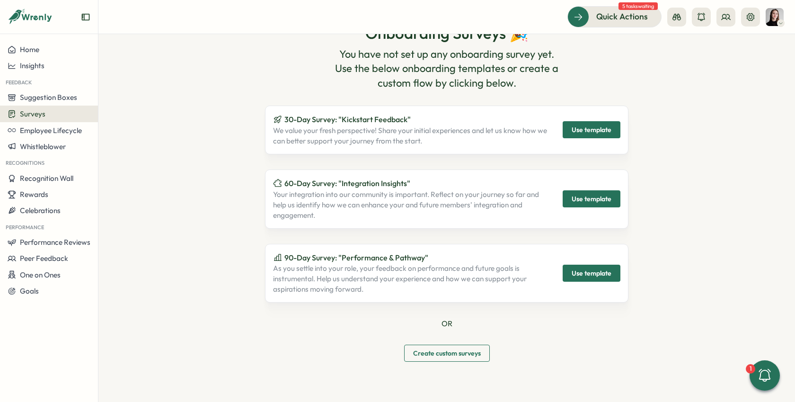
scroll to position [51, 0]
click at [595, 137] on span "Use template" at bounding box center [591, 131] width 40 height 16
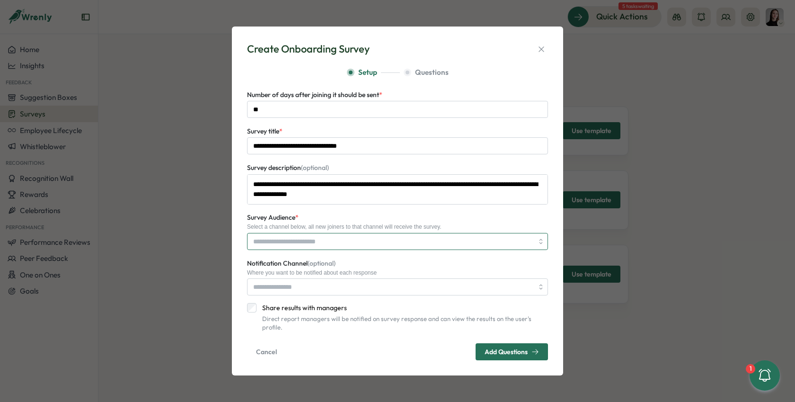
click at [308, 244] on input "Survey Audience *" at bounding box center [393, 241] width 280 height 16
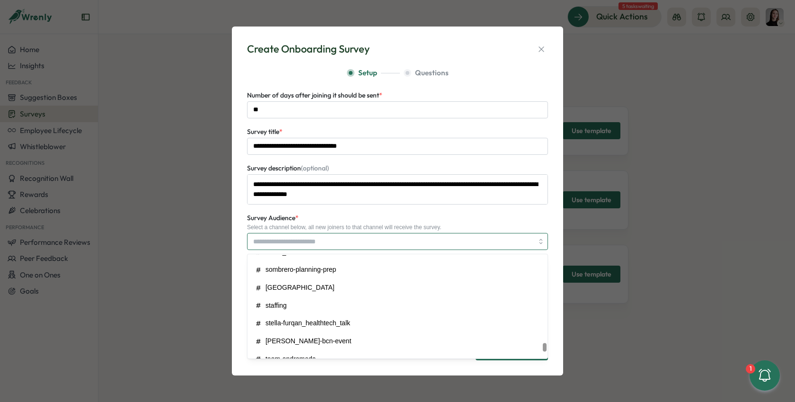
scroll to position [1558, 0]
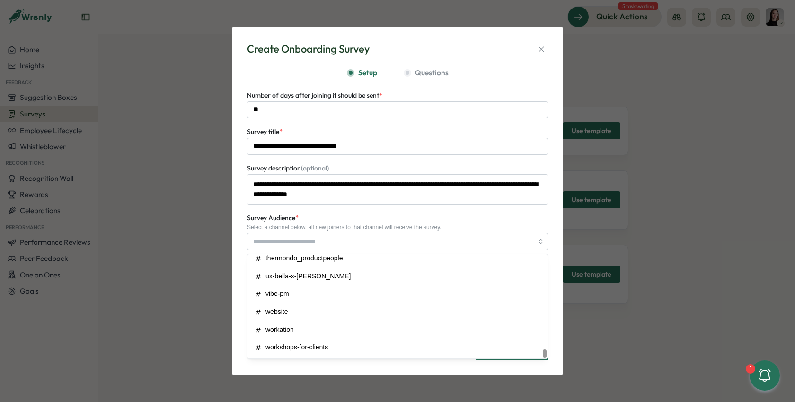
click at [334, 221] on div "Survey Audience * Select a channel below, all new joiners to that channel will …" at bounding box center [397, 231] width 301 height 38
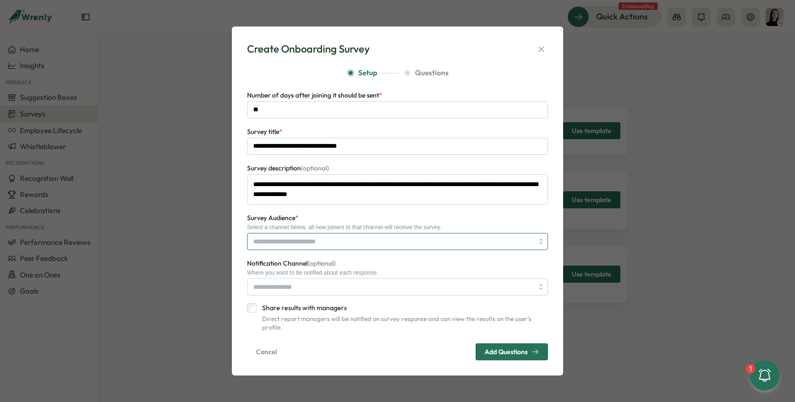
click at [335, 241] on input "Survey Audience *" at bounding box center [393, 241] width 280 height 16
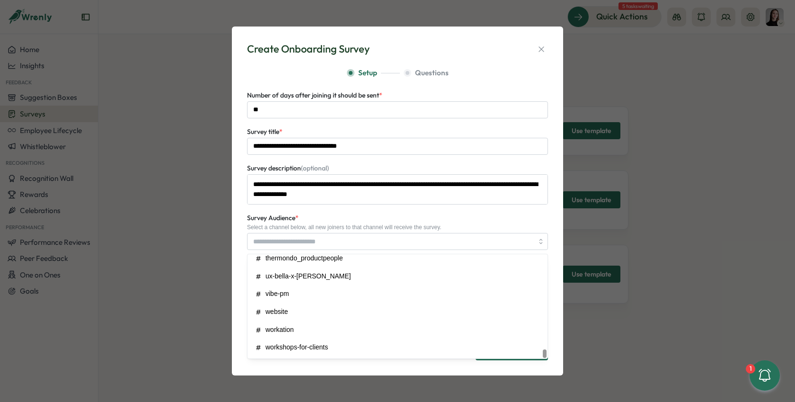
click at [337, 213] on div "**********" at bounding box center [397, 210] width 301 height 242
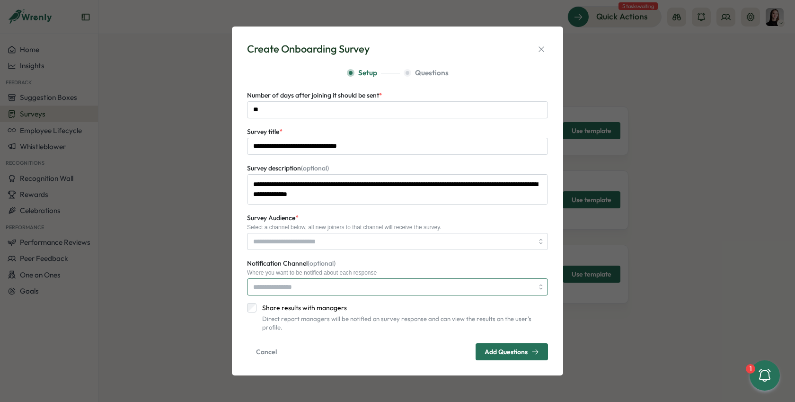
click at [328, 289] on input "Notification Channel (optional)" at bounding box center [397, 286] width 301 height 17
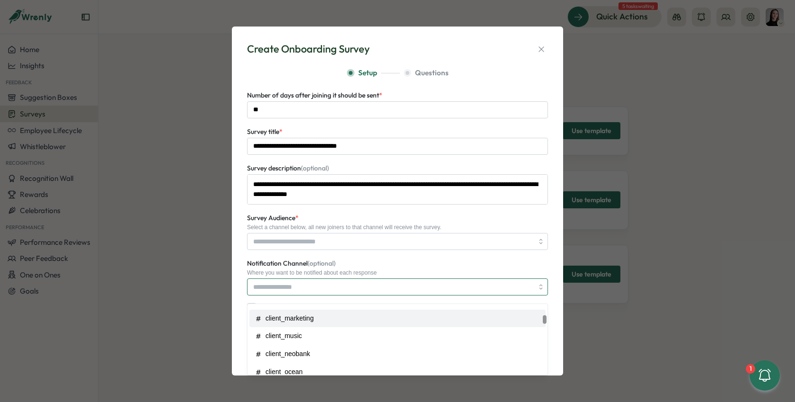
scroll to position [275, 0]
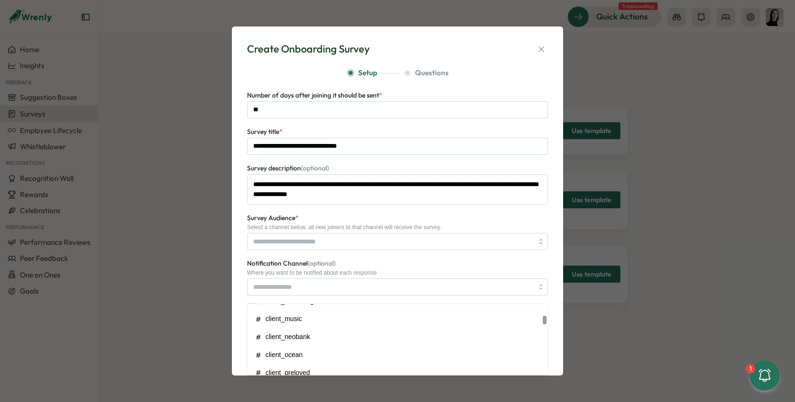
click at [397, 254] on div "**********" at bounding box center [397, 210] width 301 height 242
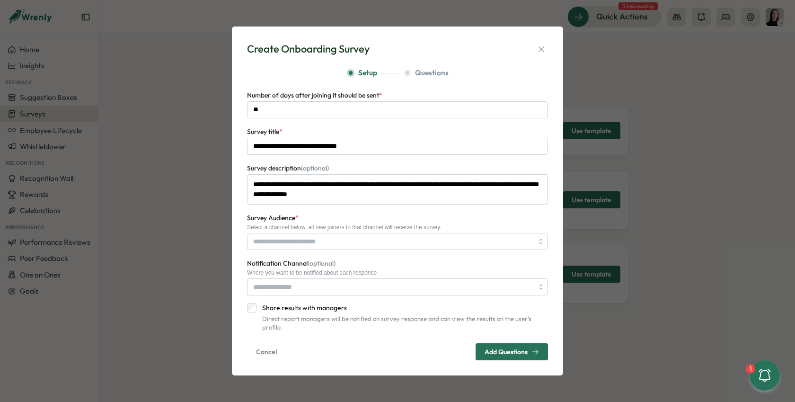
click at [333, 312] on label "Share results with managers" at bounding box center [401, 307] width 291 height 9
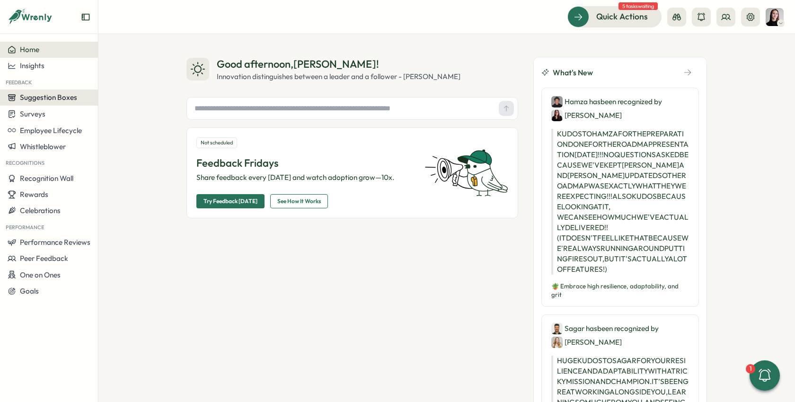
click at [67, 101] on span "Suggestion Boxes" at bounding box center [48, 97] width 57 height 9
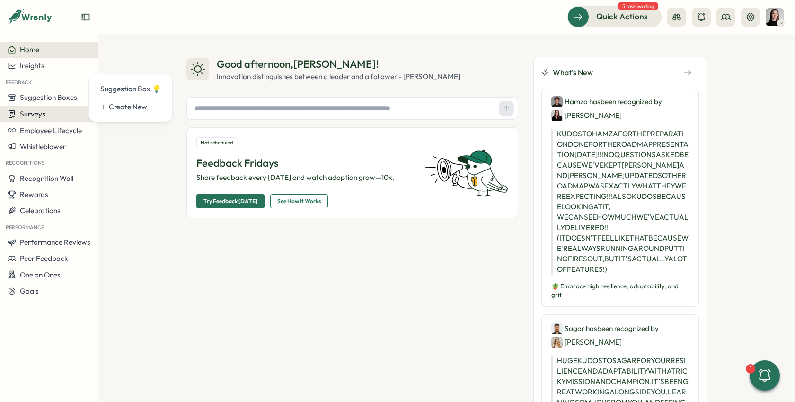
click at [67, 109] on div "Surveys" at bounding box center [49, 113] width 83 height 9
click at [115, 115] on div "Onboarding Surveys" at bounding box center [135, 114] width 70 height 10
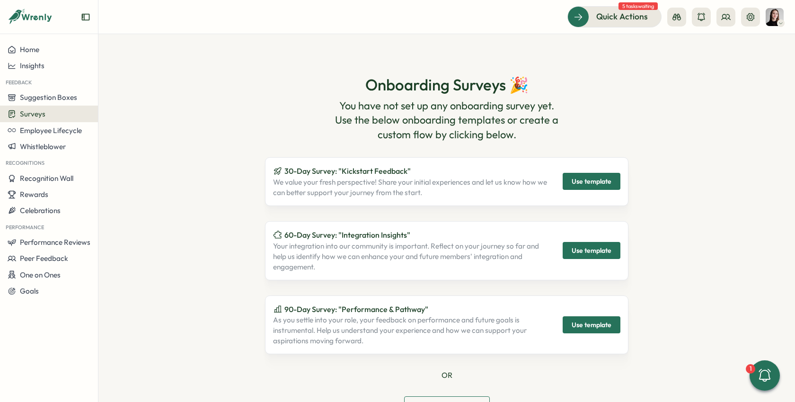
click at [571, 185] on span "Use template" at bounding box center [591, 181] width 40 height 16
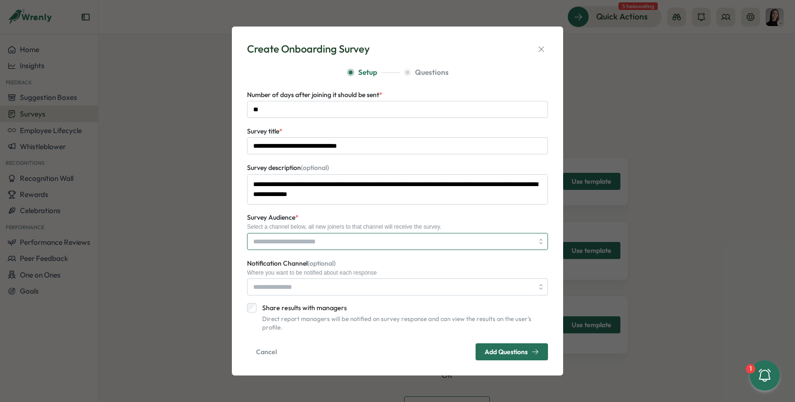
click at [314, 246] on input "Survey Audience *" at bounding box center [393, 241] width 280 height 16
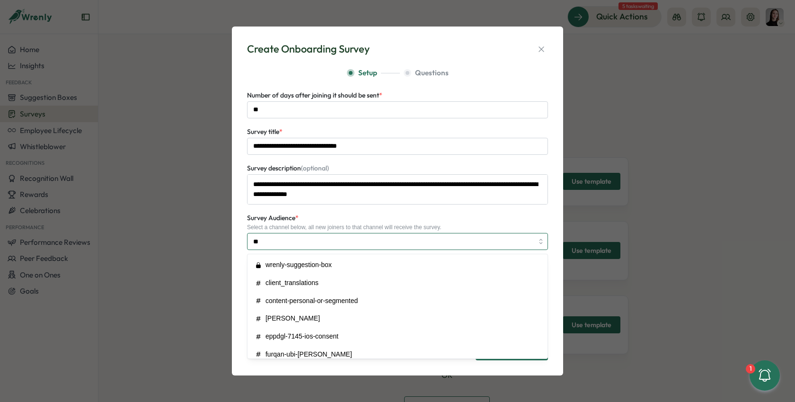
type input "***"
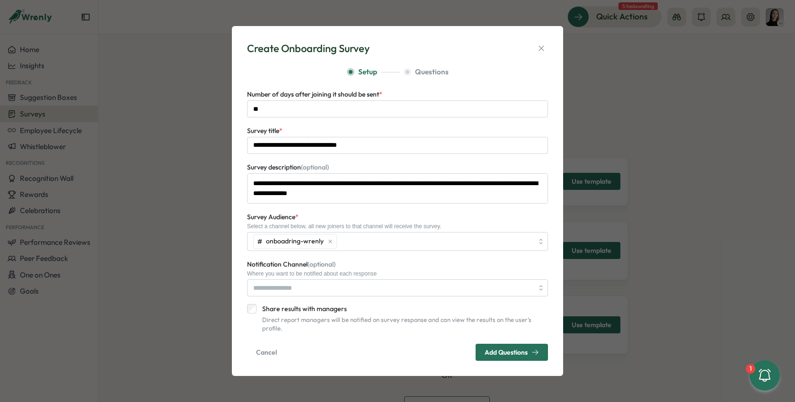
click at [297, 310] on label "Share results with managers" at bounding box center [401, 308] width 291 height 9
click at [494, 344] on span "Add Questions" at bounding box center [511, 352] width 54 height 16
